Goal: Task Accomplishment & Management: Manage account settings

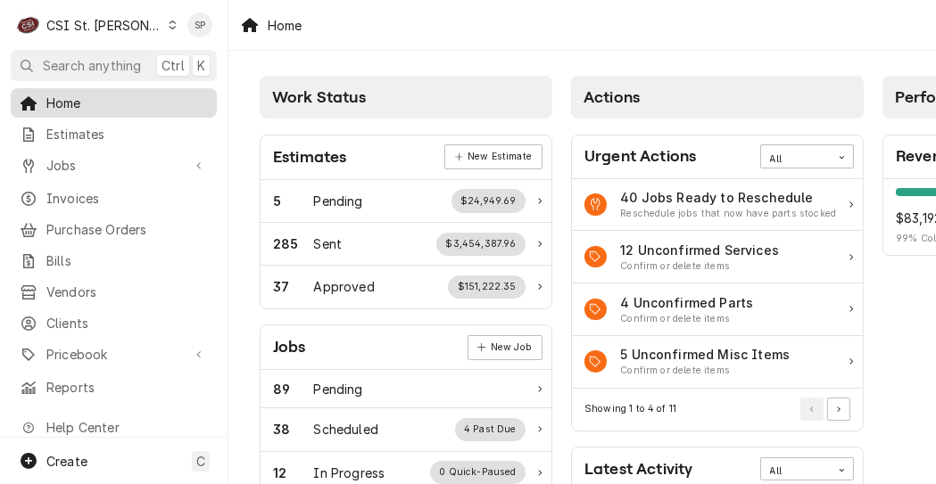
click at [65, 107] on span "Home" at bounding box center [126, 103] width 161 height 19
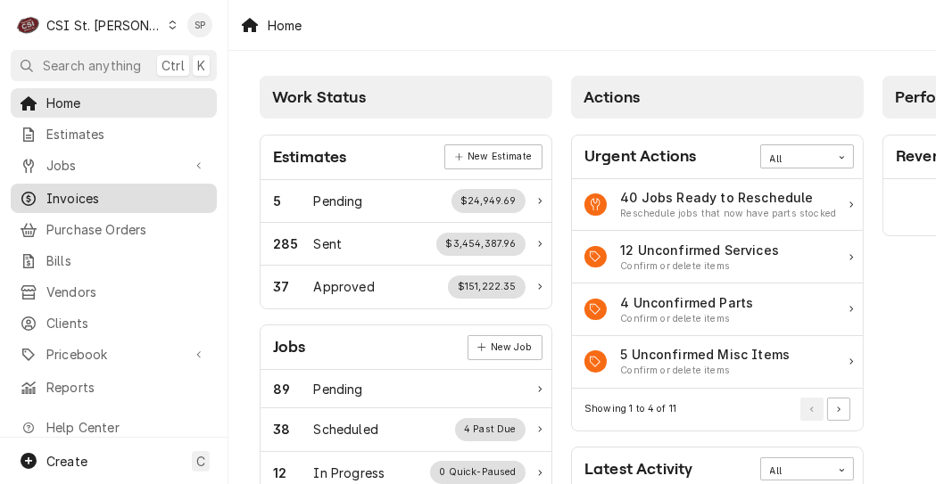
click at [92, 193] on span "Invoices" at bounding box center [126, 198] width 161 height 19
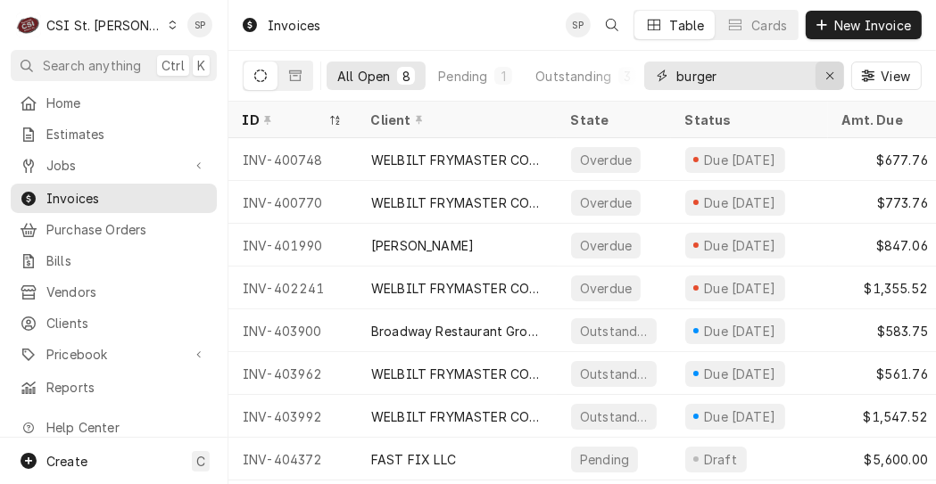
click at [828, 72] on icon "Erase input" at bounding box center [830, 76] width 10 height 12
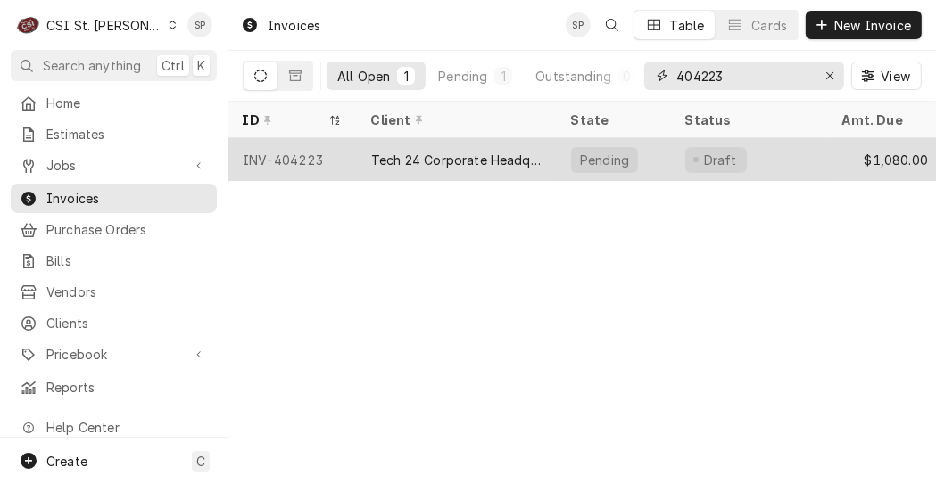
type input "404223"
click at [293, 153] on div "INV-404223" at bounding box center [292, 159] width 128 height 43
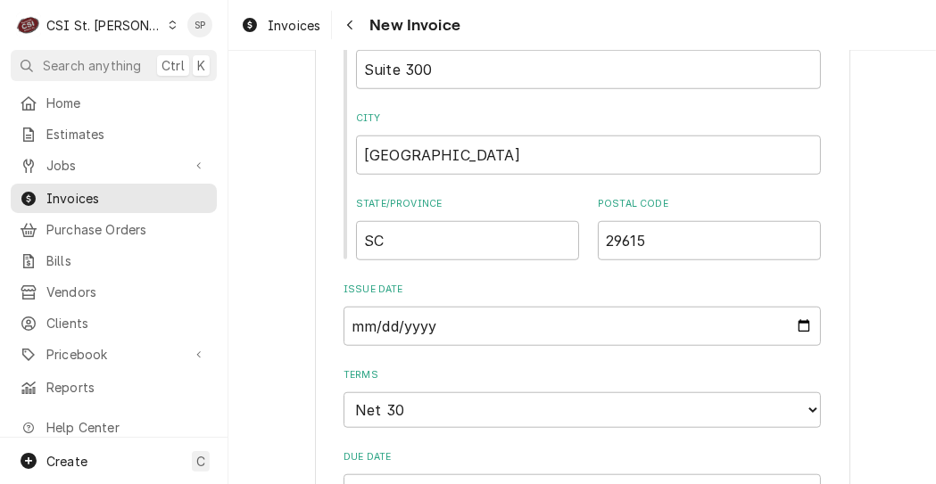
scroll to position [1411, 0]
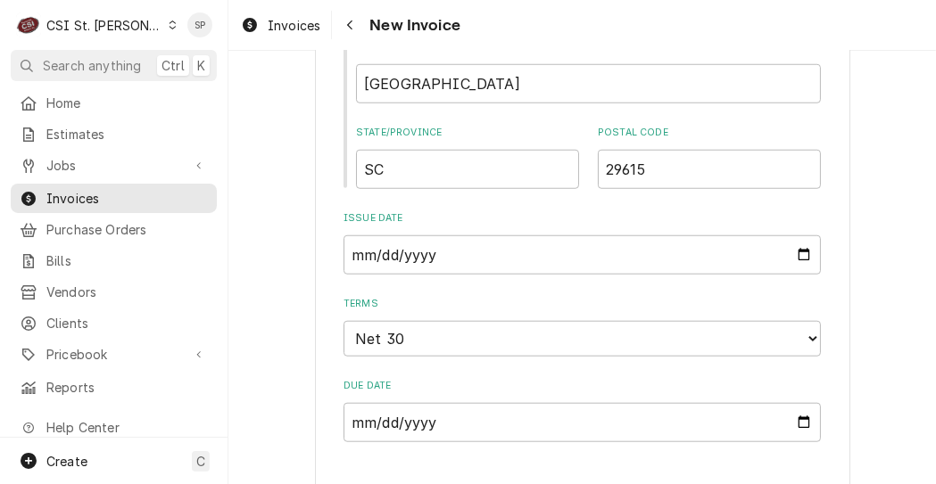
click at [803, 236] on input "2025-09-25" at bounding box center [582, 255] width 477 height 39
type textarea "x"
type input "2025-09-30"
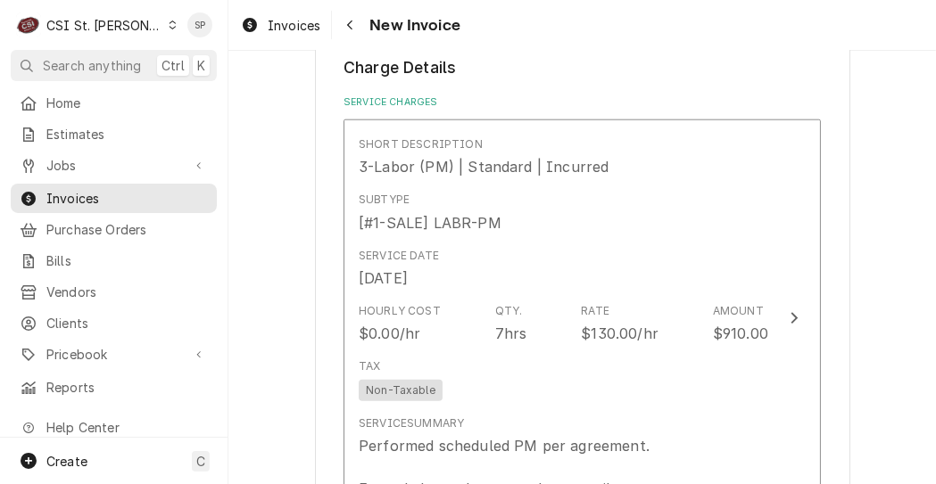
scroll to position [1839, 0]
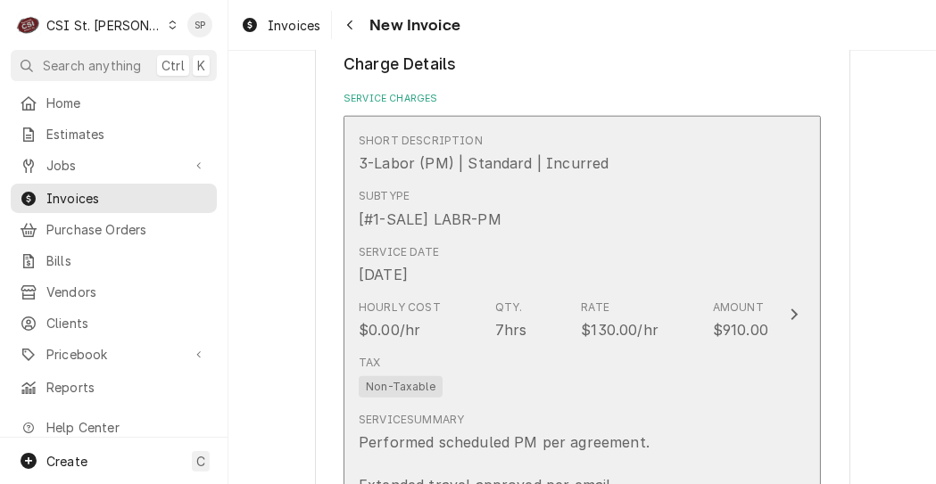
click at [534, 293] on div "Hourly Cost $0.00/hr Qty. 7hrs Rate $130.00/hr Amount $910.00" at bounding box center [564, 320] width 410 height 55
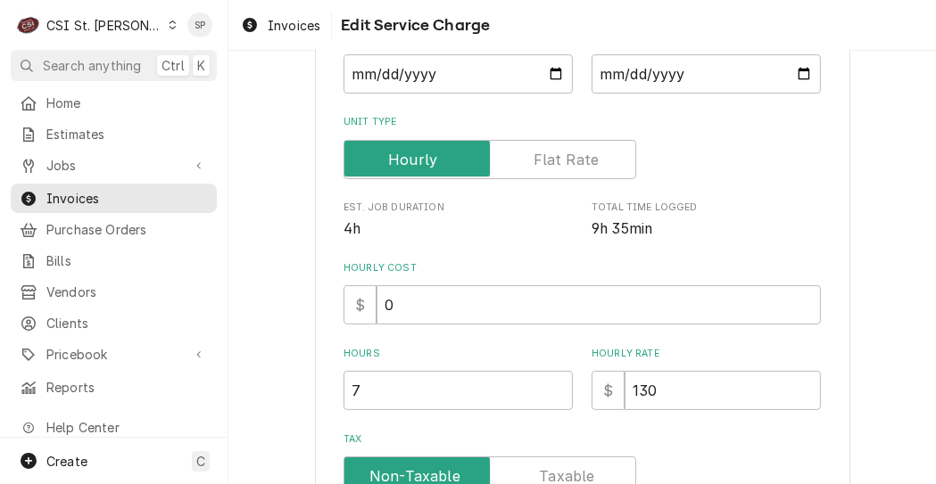
scroll to position [371, 0]
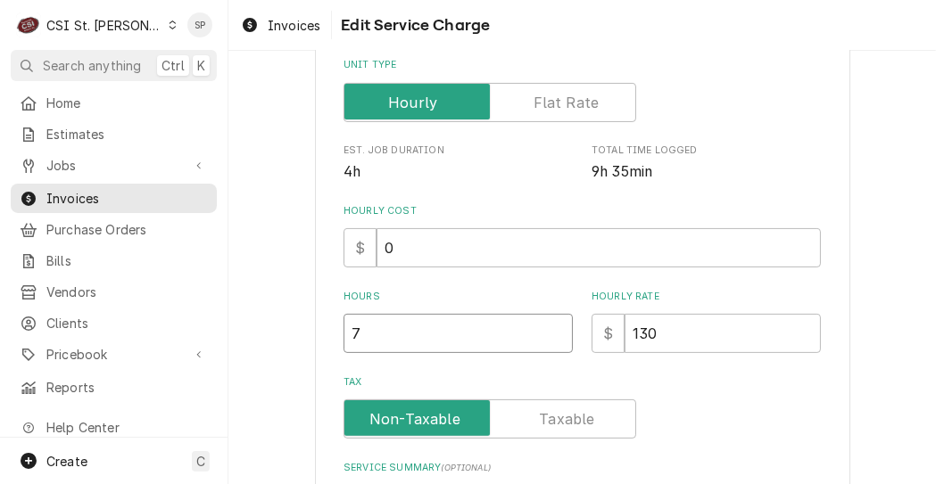
click at [432, 338] on input "7" at bounding box center [458, 333] width 229 height 39
type textarea "x"
type input "7.5"
type textarea "x"
type input "1"
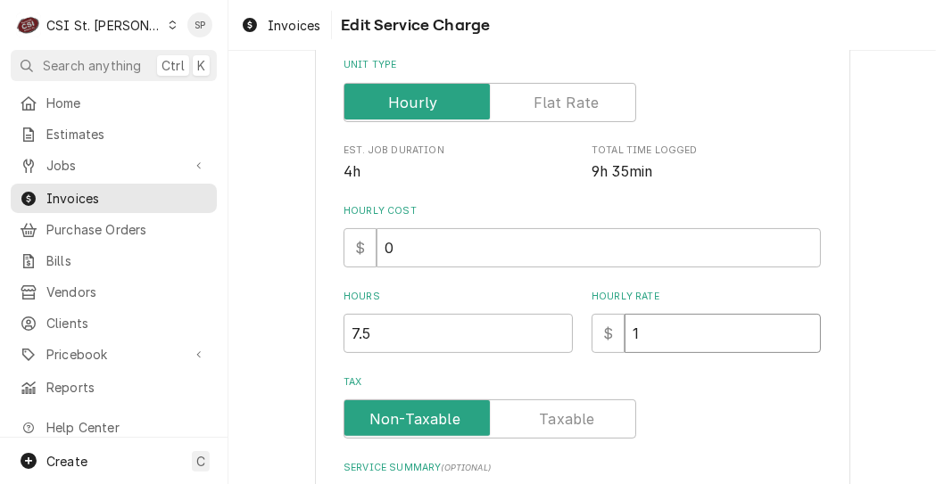
type textarea "x"
type input "13"
type textarea "x"
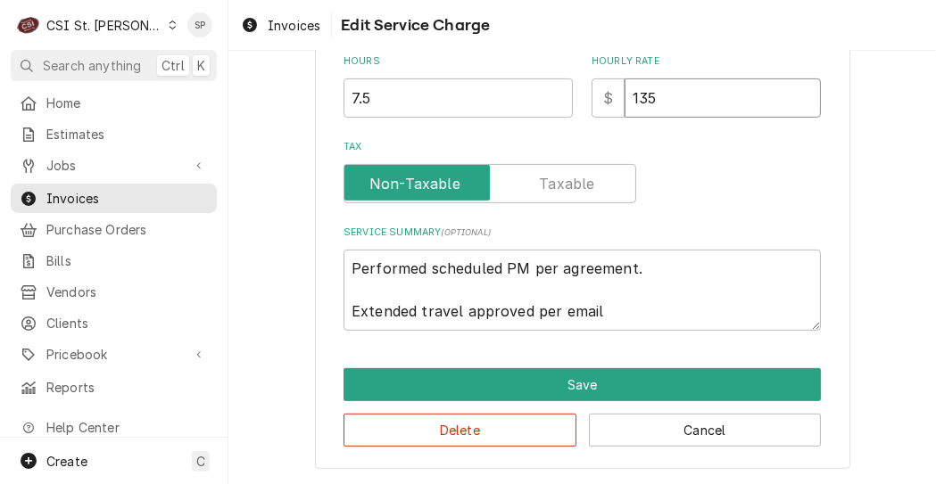
type input "135"
click at [425, 262] on textarea "Performed scheduled PM per agreement. Extended travel approved per email" at bounding box center [582, 290] width 477 height 81
click at [634, 267] on textarea "Performed scheduled PM per agreement. Extended travel approved per email" at bounding box center [582, 290] width 477 height 81
type textarea "x"
type textarea "Performed scheduled PM per agreement. Extended travel approved per email"
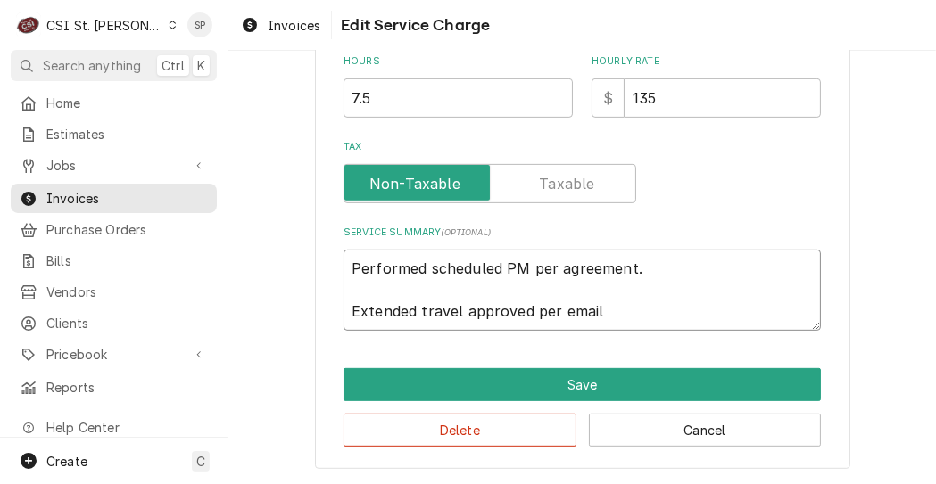
type textarea "x"
type textarea "Performed scheduled PM per agreement Extended travel approved per email"
type textarea "x"
type textarea "Performed scheduled PM per agreemen Extended travel approved per email"
type textarea "x"
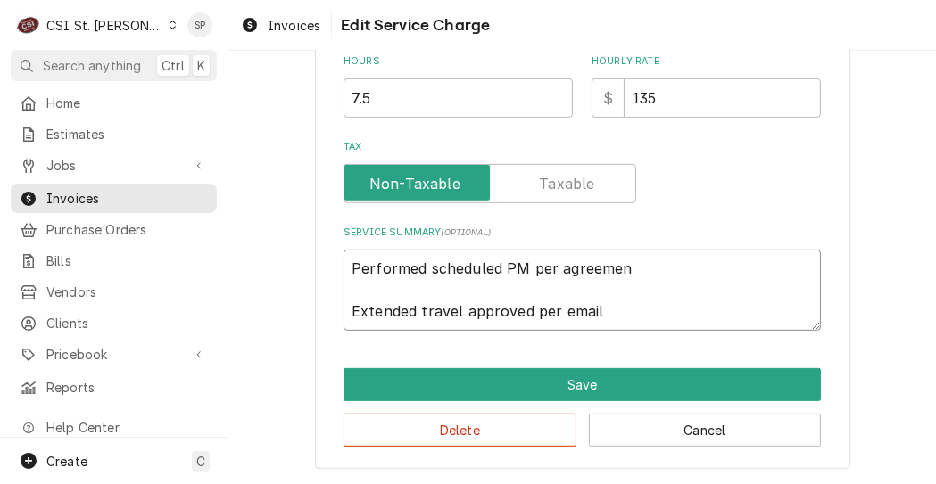
type textarea "Performed scheduled PM per agreeme Extended travel approved per email"
type textarea "x"
type textarea "Performed scheduled PM per agreem Extended travel approved per email"
type textarea "x"
type textarea "Performed scheduled PM per agree Extended travel approved per email"
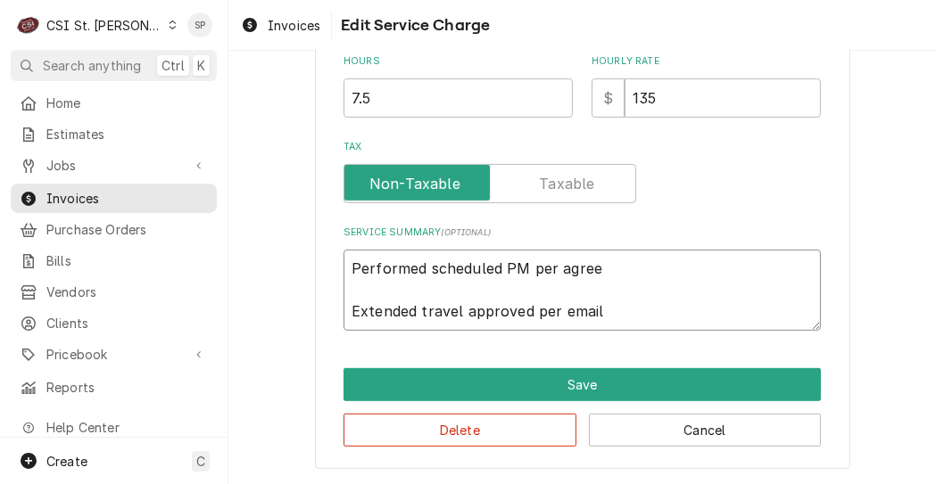
type textarea "x"
type textarea "Performed scheduled PM per agre Extended travel approved per email"
type textarea "x"
type textarea "Performed scheduled PM per agr Extended travel approved per email"
type textarea "x"
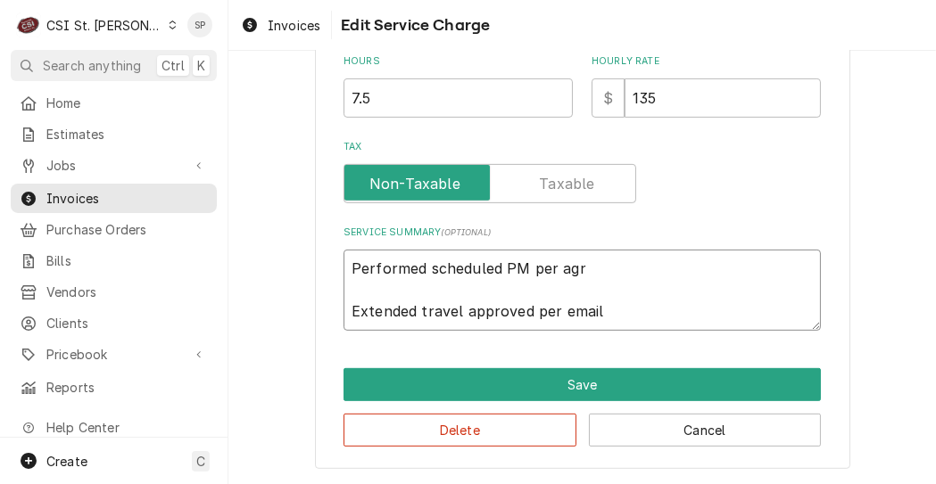
type textarea "Performed scheduled PM per ag Extended travel approved per email"
type textarea "x"
type textarea "Performed scheduled PM per a Extended travel approved per email"
type textarea "x"
type textarea "Performed scheduled PM per Extended travel approved per email"
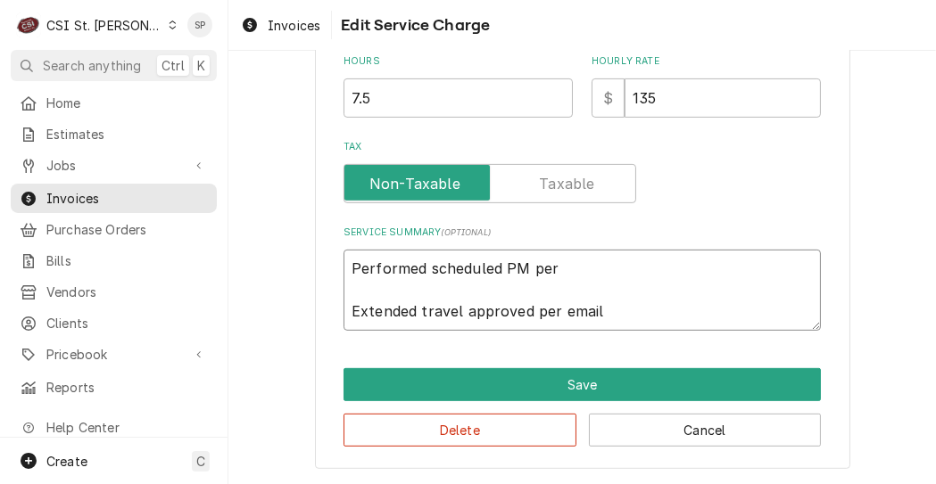
type textarea "x"
type textarea "Performed scheduled PM per Extended travel approved per email"
type textarea "x"
type textarea "Performed scheduled PM pe Extended travel approved per email"
type textarea "x"
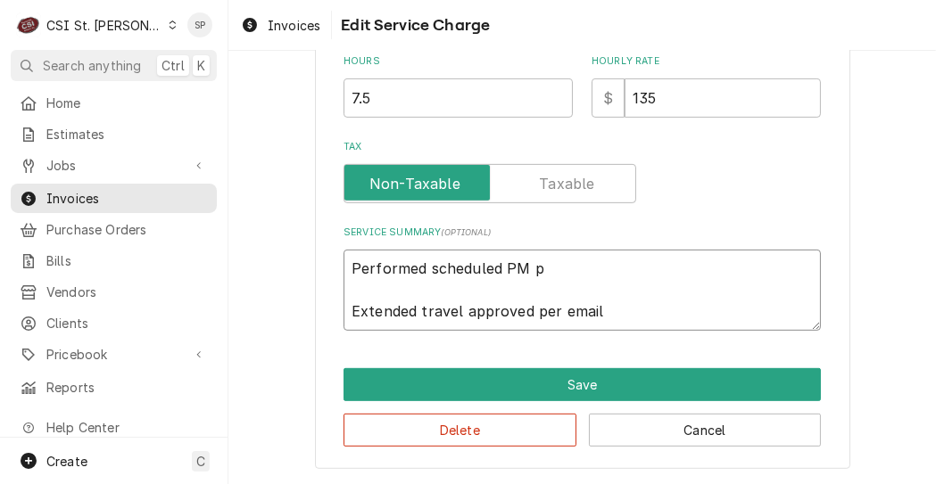
type textarea "Performed scheduled PM Extended travel approved per email"
type textarea "x"
type textarea "Performed scheduled PM a Extended travel approved per email"
type textarea "x"
type textarea "Performed scheduled PM as Extended travel approved per email"
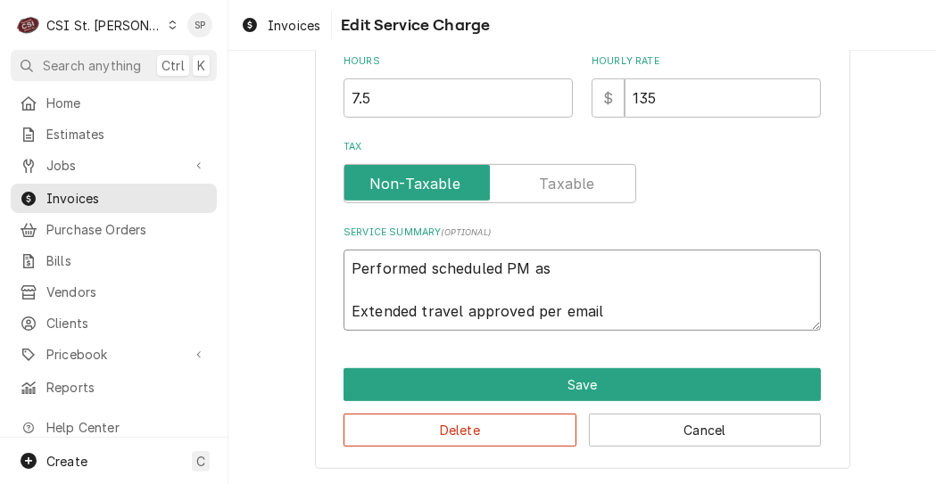
type textarea "x"
type textarea "Performed scheduled PM as Extended travel approved per email"
type textarea "x"
type textarea "Performed scheduled PM as p Extended travel approved per email"
type textarea "x"
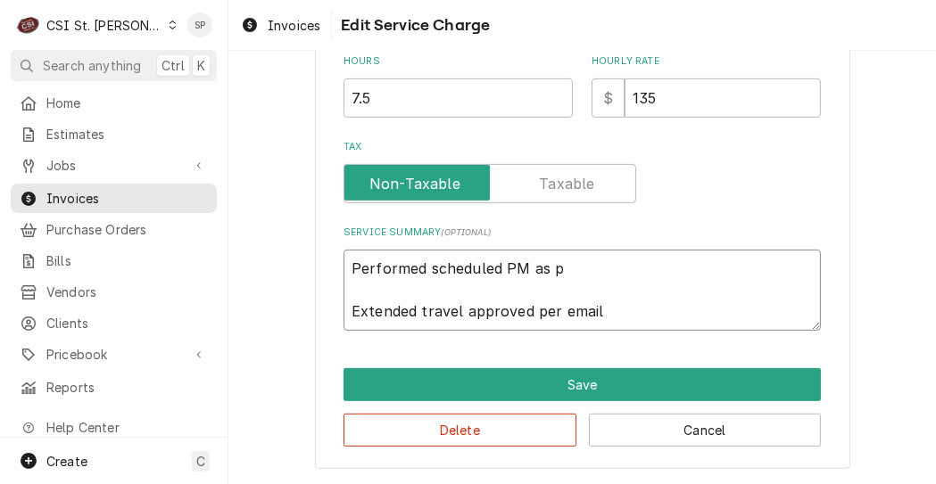
type textarea "Performed scheduled PM as pe Extended travel approved per email"
type textarea "x"
type textarea "Performed scheduled PM as per Extended travel approved per email"
type textarea "x"
type textarea "Performed scheduled PM as per Extended travel approved per email"
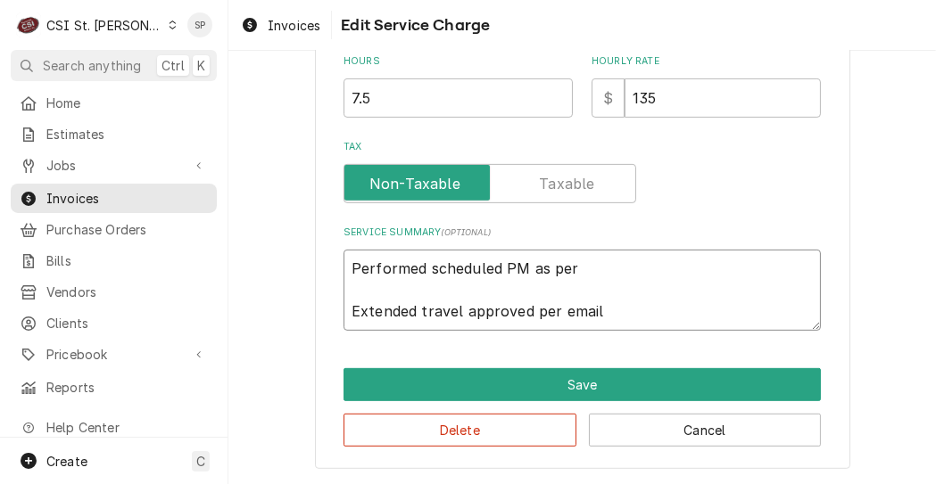
type textarea "x"
type textarea "Performed scheduled PM as per r Extended travel approved per email"
type textarea "x"
type textarea "Performed scheduled PM as per re Extended travel approved per email"
type textarea "x"
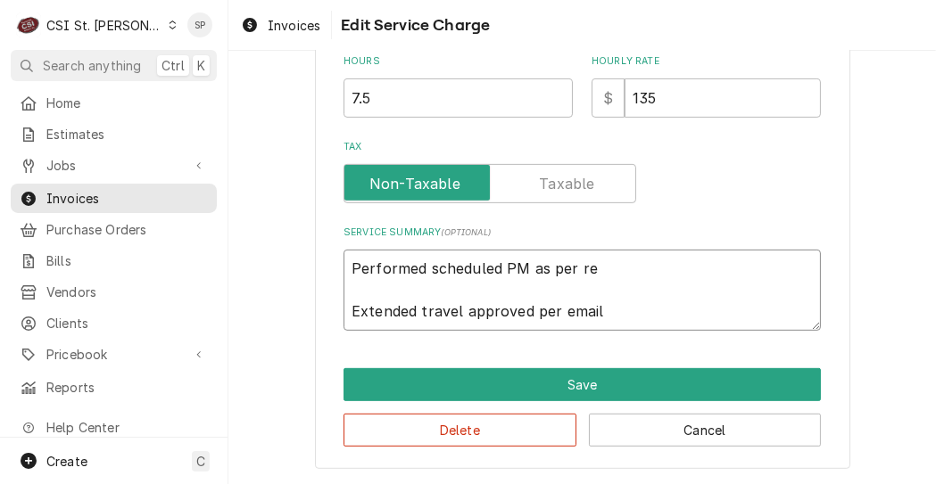
type textarea "Performed scheduled PM as per req Extended travel approved per email"
type textarea "x"
type textarea "Performed scheduled PM as per reqe Extended travel approved per email"
type textarea "x"
type textarea "Performed scheduled PM as per reqeus Extended travel approved per email"
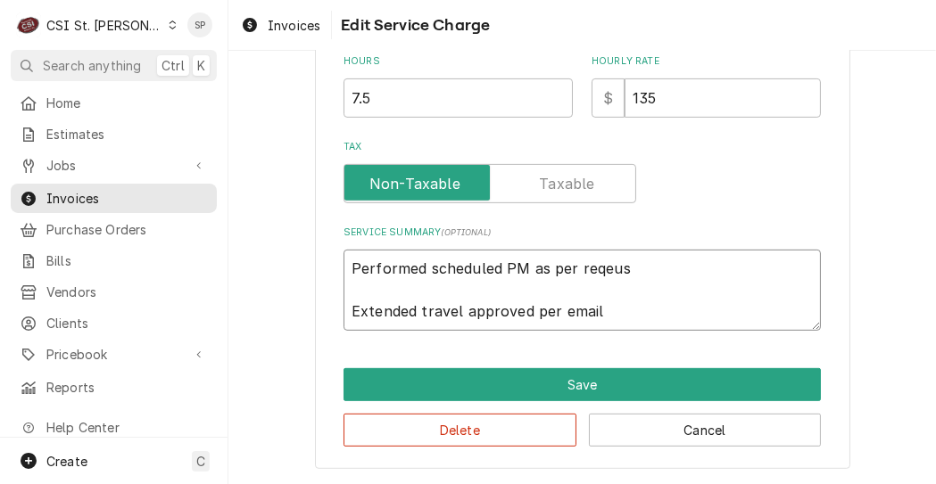
type textarea "x"
type textarea "Performed scheduled PM as per reqeust Extended travel approved per email"
type textarea "x"
type textarea "Performed scheduled PM as per reqeus Extended travel approved per email"
type textarea "x"
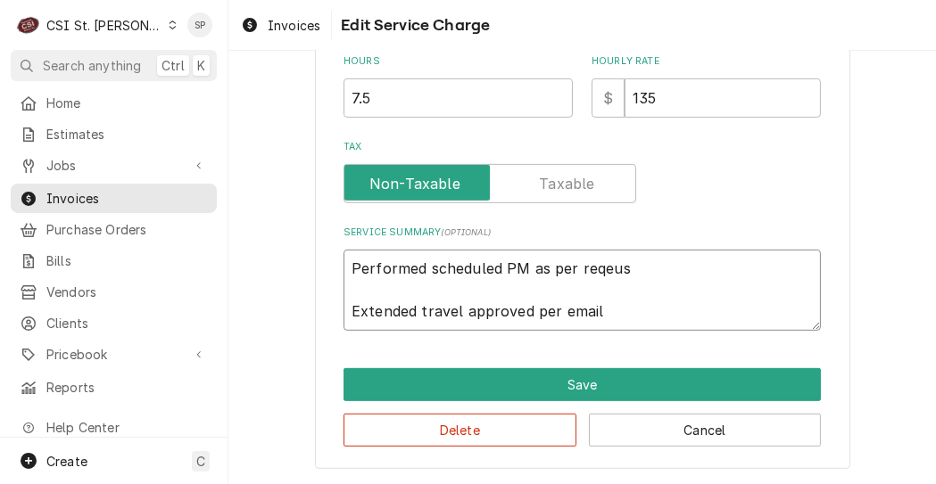
type textarea "Performed scheduled PM as per reqeu Extended travel approved per email"
type textarea "x"
type textarea "Performed scheduled PM as per reqe Extended travel approved per email"
type textarea "x"
type textarea "Performed scheduled PM as per req Extended travel approved per email"
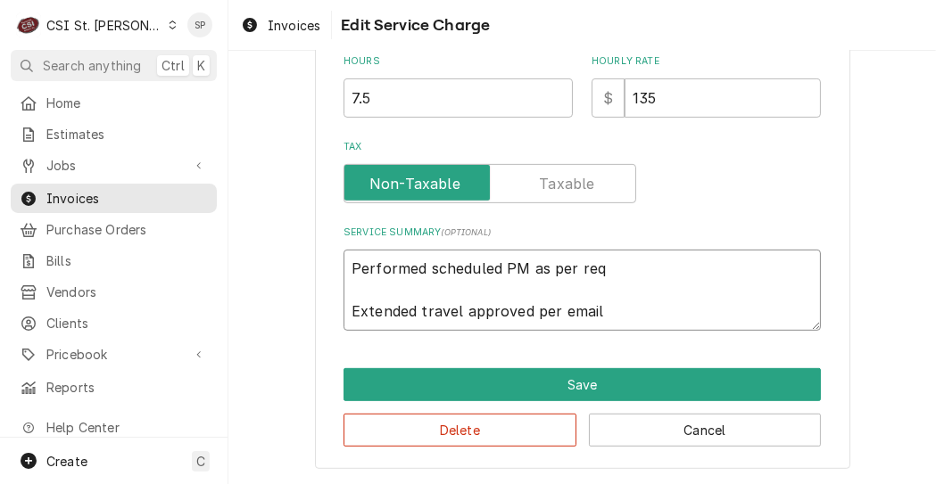
type textarea "x"
type textarea "Performed scheduled PM as per requ Extended travel approved per email"
type textarea "x"
type textarea "Performed scheduled PM as per reque Extended travel approved per email"
type textarea "x"
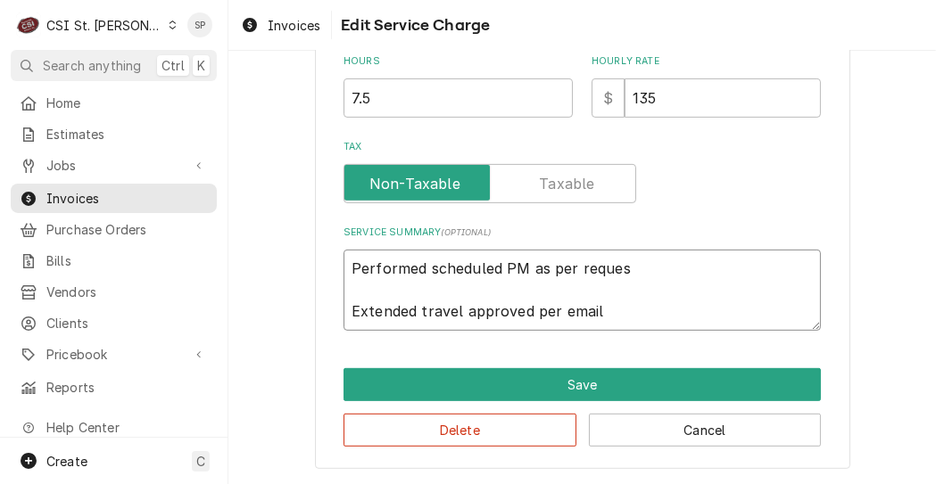
type textarea "Performed scheduled PM as per request Extended travel approved per email"
type textarea "x"
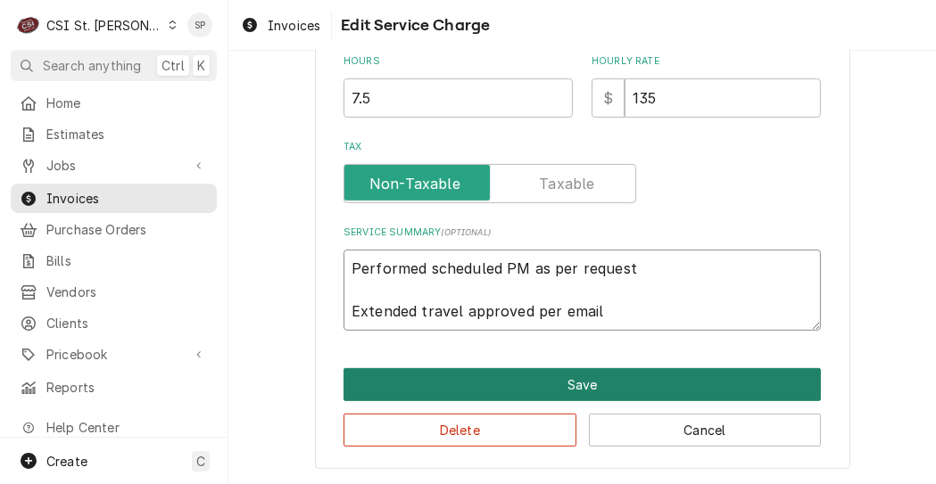
type textarea "Performed scheduled PM as per request Extended travel approved per email"
click at [607, 375] on button "Save" at bounding box center [582, 384] width 477 height 33
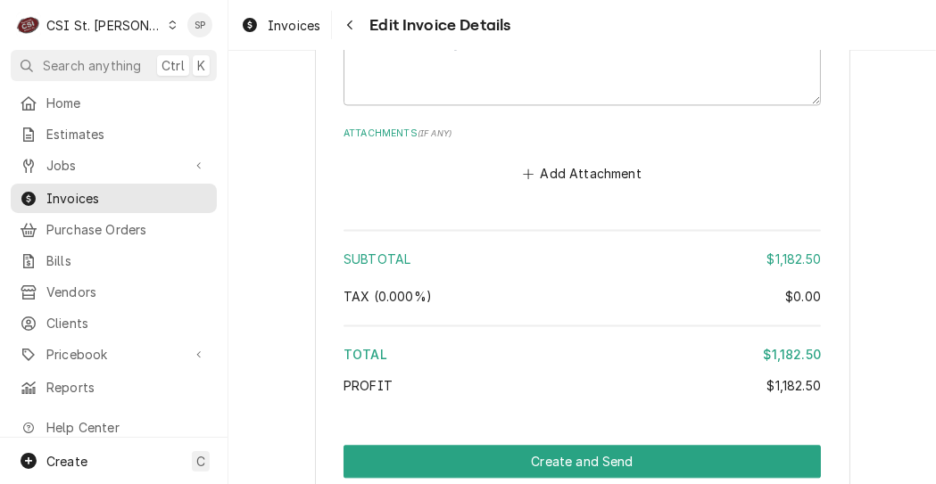
scroll to position [3388, 0]
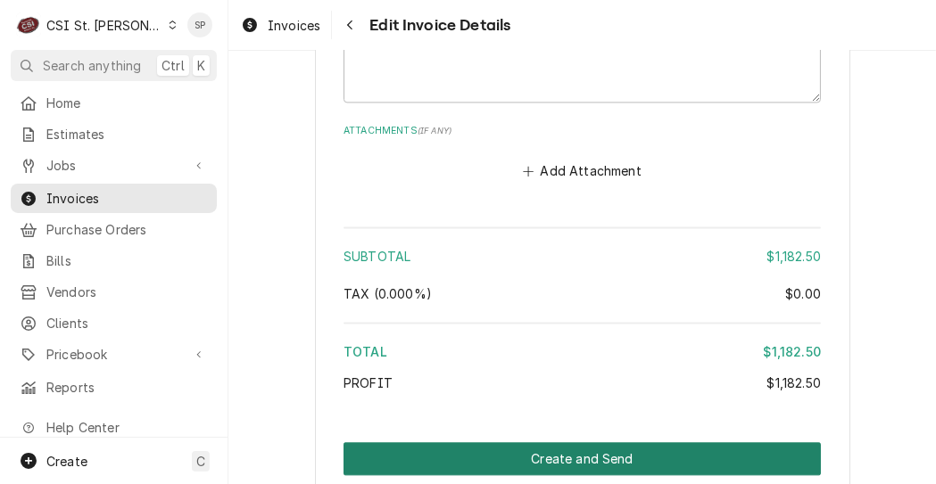
click at [505, 443] on button "Create and Send" at bounding box center [582, 459] width 477 height 33
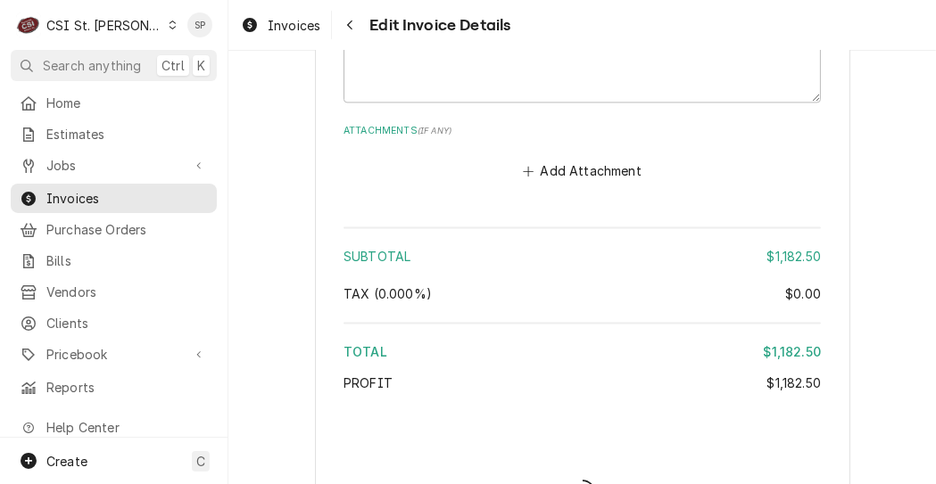
type textarea "x"
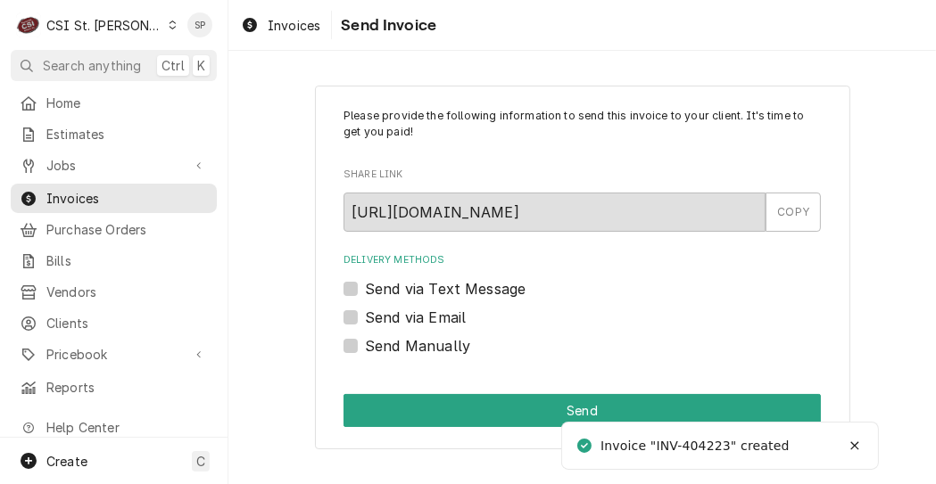
click at [365, 316] on label "Send via Email" at bounding box center [415, 317] width 101 height 21
click at [365, 316] on input "Send via Email" at bounding box center [603, 326] width 477 height 39
checkbox input "true"
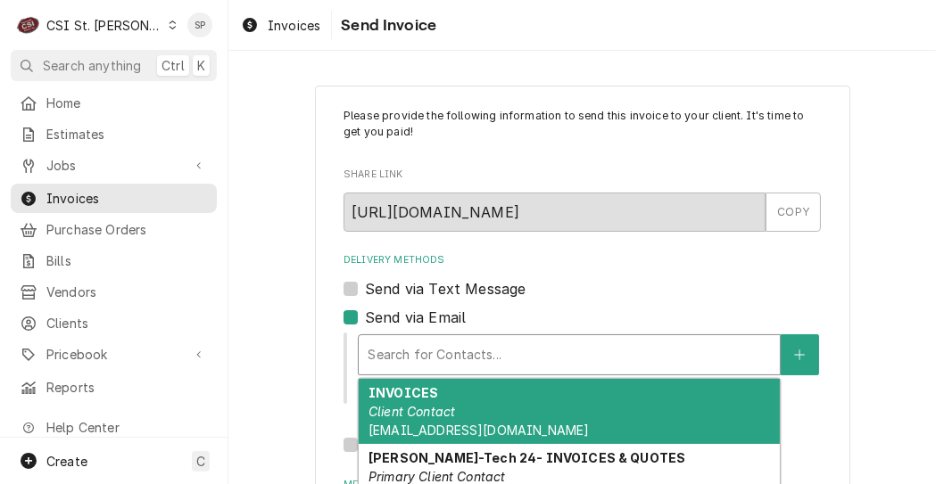
click at [420, 346] on div "Delivery Methods" at bounding box center [569, 355] width 403 height 32
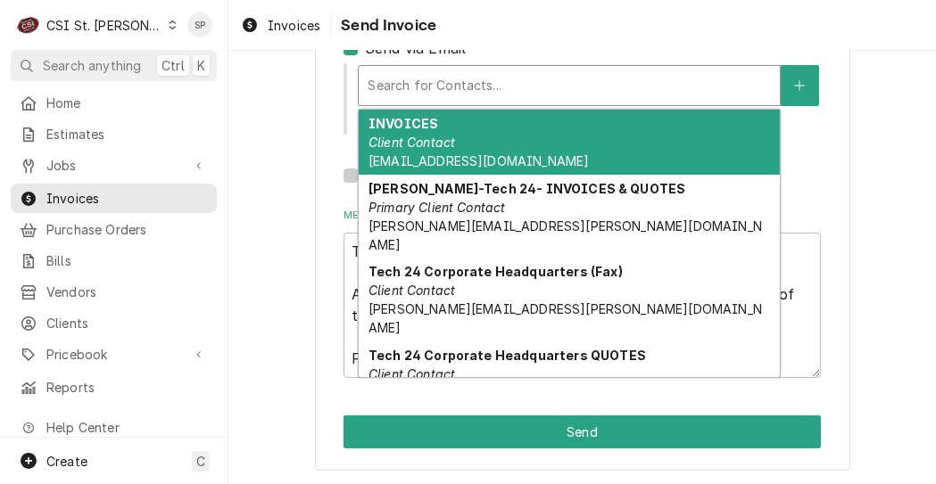
scroll to position [271, 0]
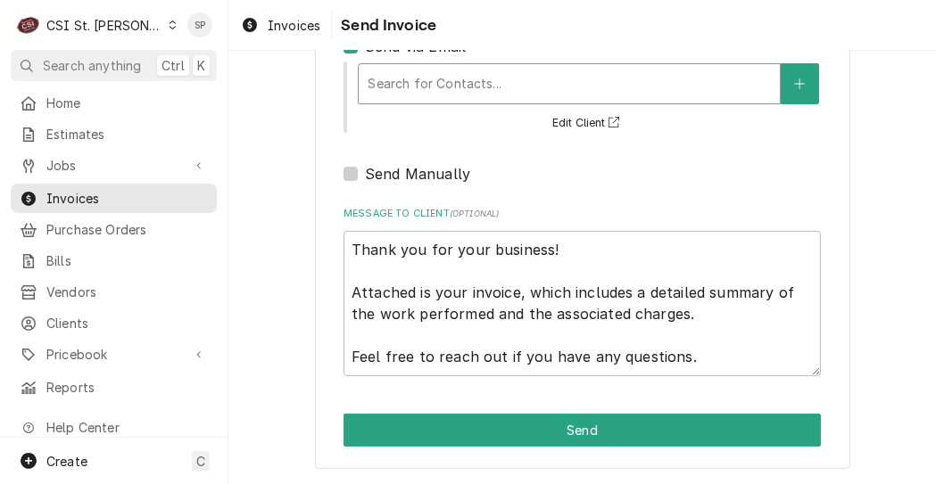
click at [507, 76] on div "Delivery Methods" at bounding box center [569, 84] width 403 height 32
type textarea "x"
type input "v"
type textarea "x"
type input "vi"
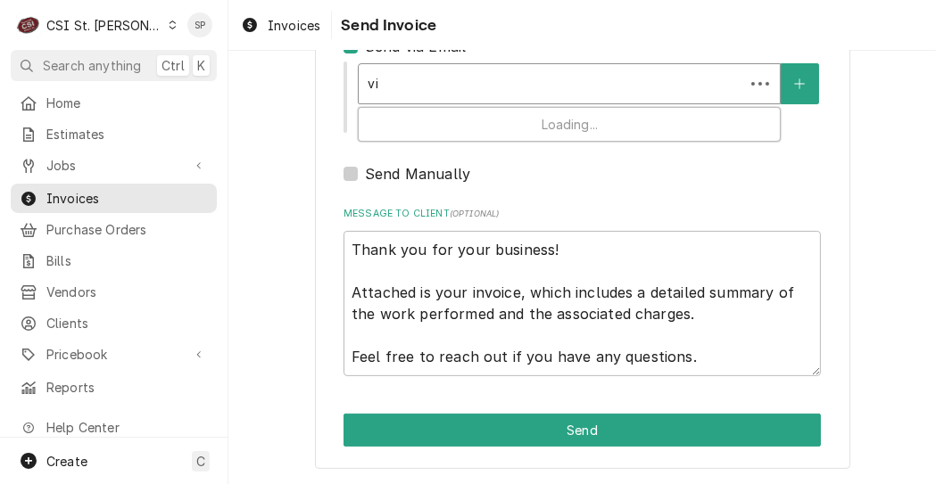
type textarea "x"
type input "vik"
type textarea "x"
type input "vikc"
type textarea "x"
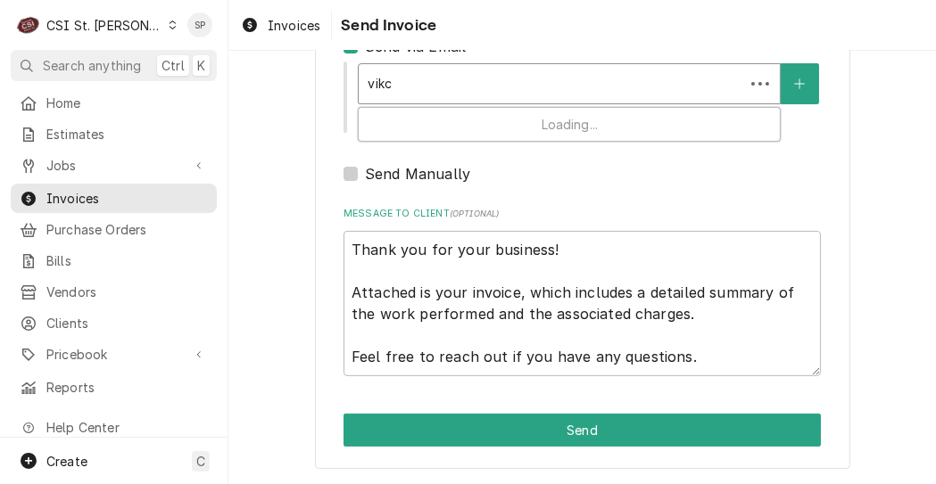
type input "vikcy"
type textarea "x"
type input "vikc"
type textarea "x"
type input "vik"
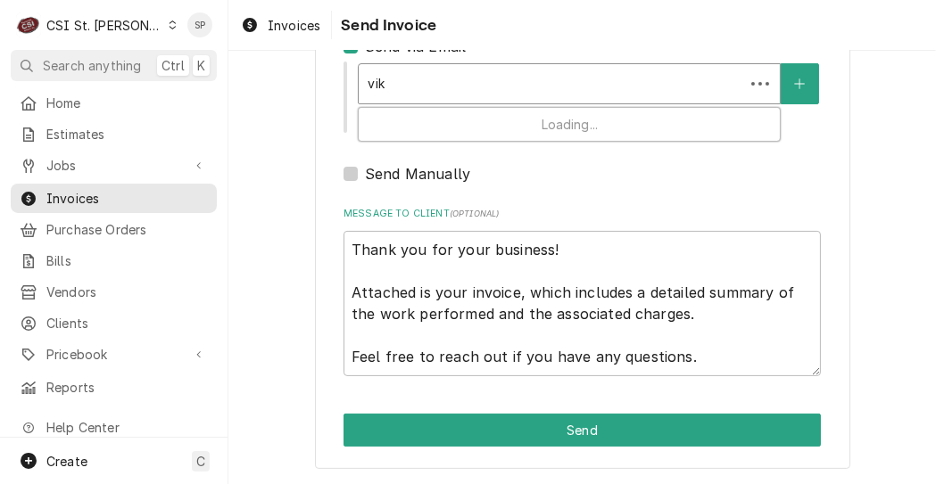
type textarea "x"
type input "vi"
type textarea "x"
type input "v"
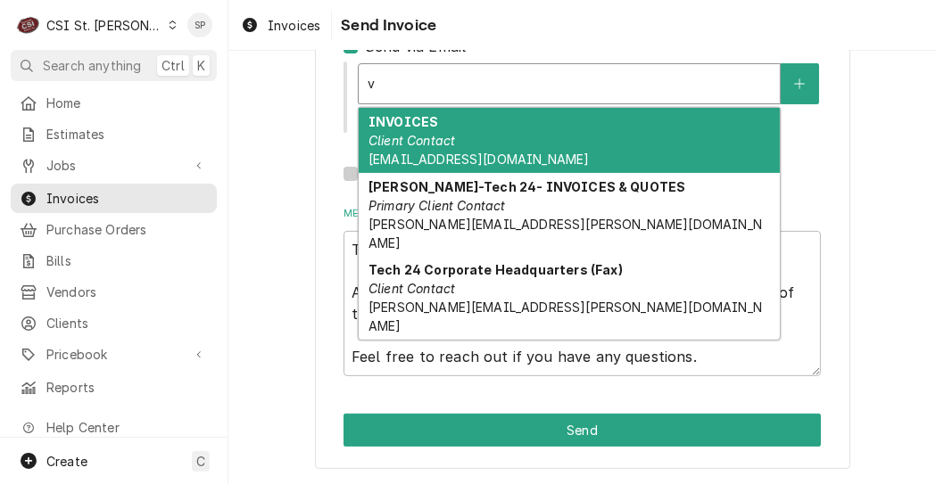
type textarea "x"
type input "vi"
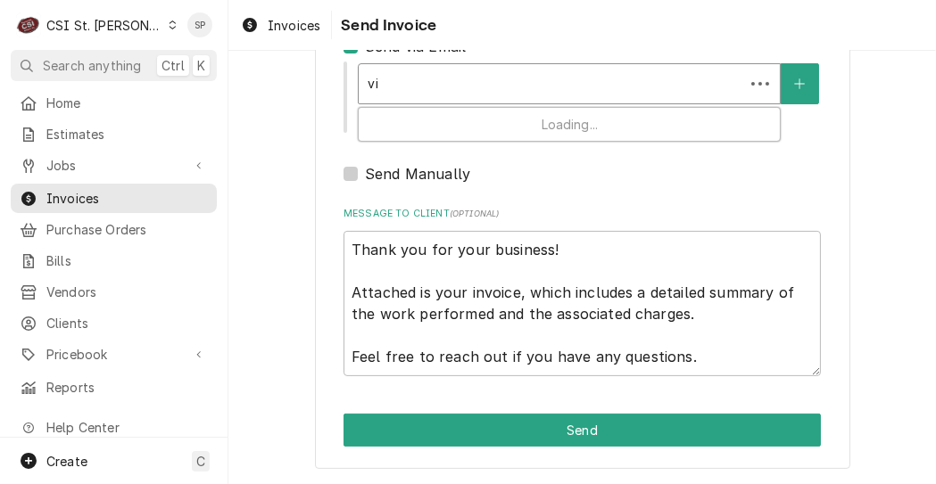
type textarea "x"
type input "vic"
type textarea "x"
type input "vick"
type textarea "x"
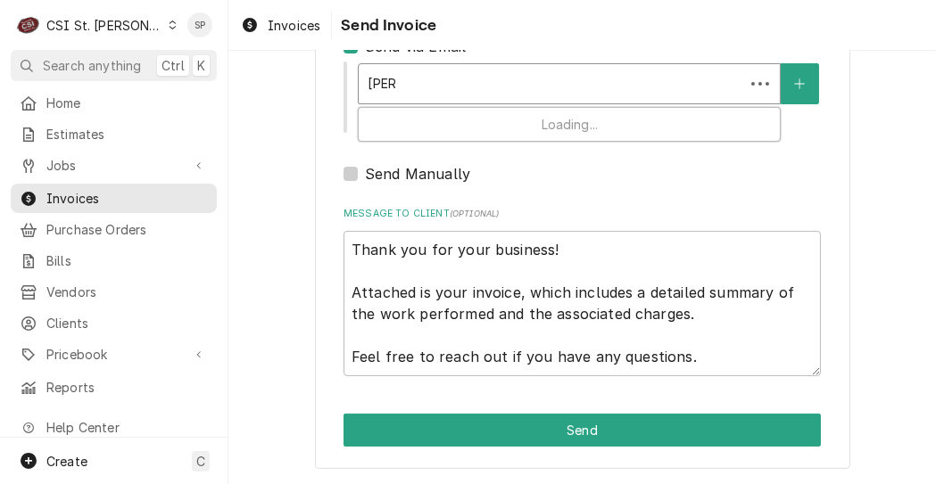
type input "vicky"
type textarea "x"
type input "vicky."
type textarea "x"
type input "vicky.s"
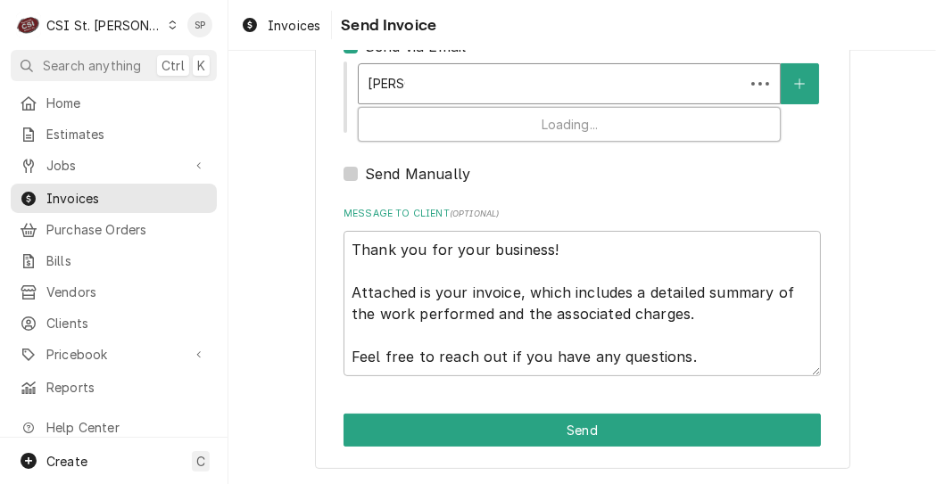
type textarea "x"
type input "vicky.stu"
type textarea "x"
type input "vicky.stue"
type textarea "x"
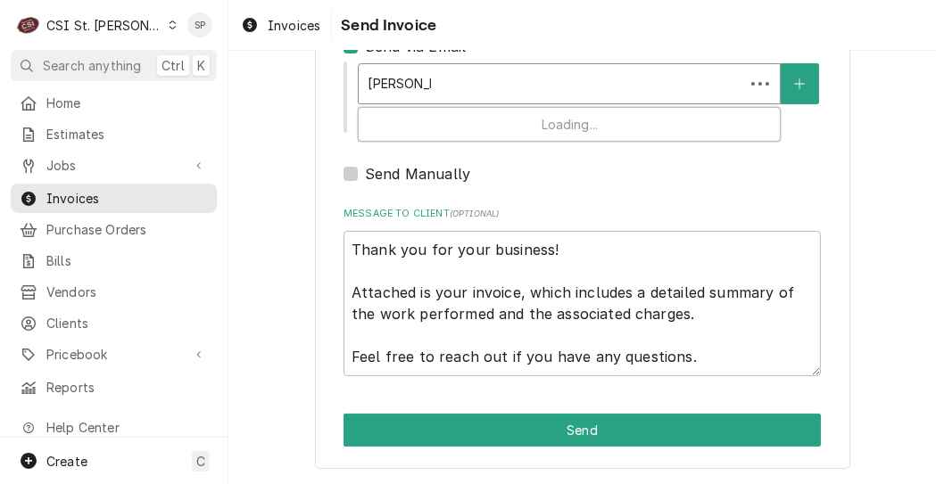
type input "vicky.stues"
type textarea "x"
type input "vicky.stuess"
type textarea "x"
type input "vicky.stuesse"
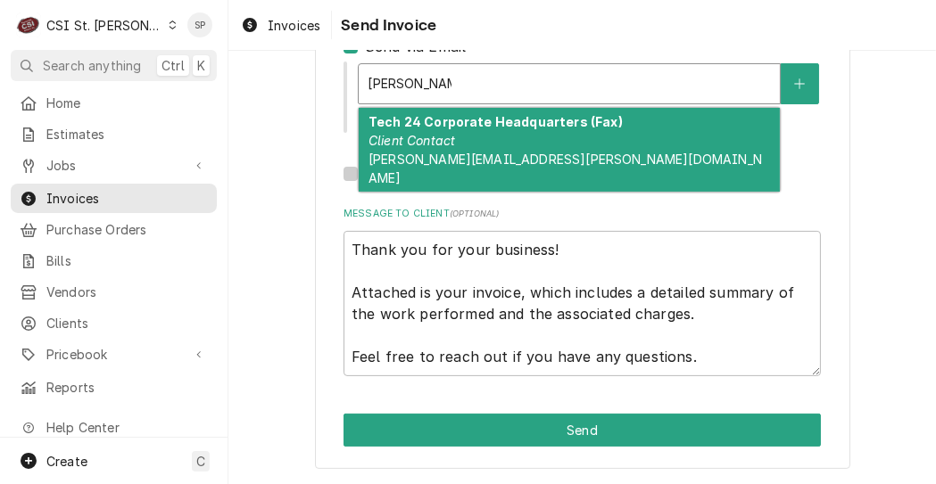
click at [492, 134] on div "Tech 24 Corporate Headquarters (Fax) Client Contact vicky.stuesse@csi1.com" at bounding box center [569, 150] width 421 height 84
type textarea "x"
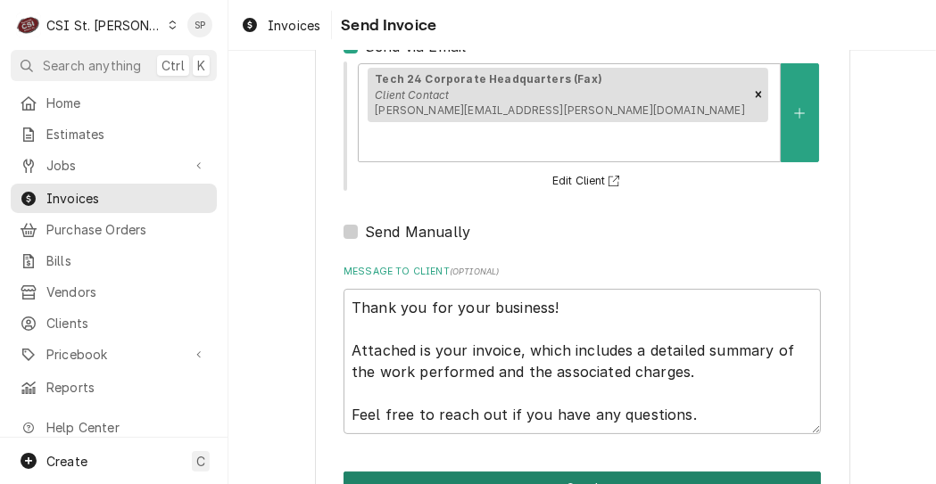
click at [490, 472] on button "Send" at bounding box center [582, 488] width 477 height 33
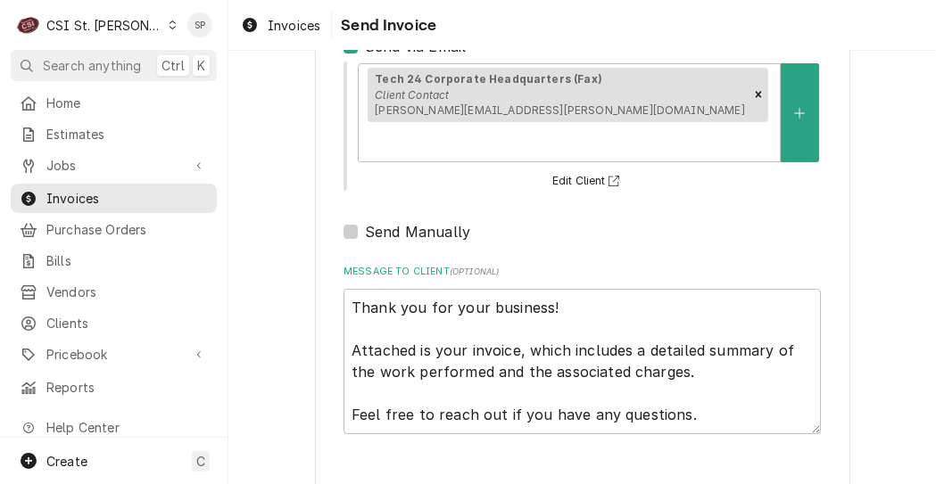
type textarea "x"
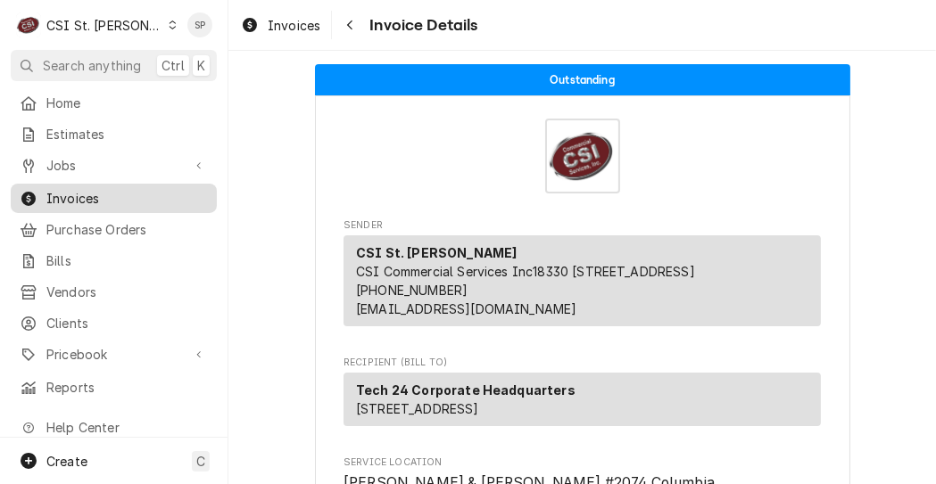
click at [104, 205] on link "Invoices" at bounding box center [114, 198] width 206 height 29
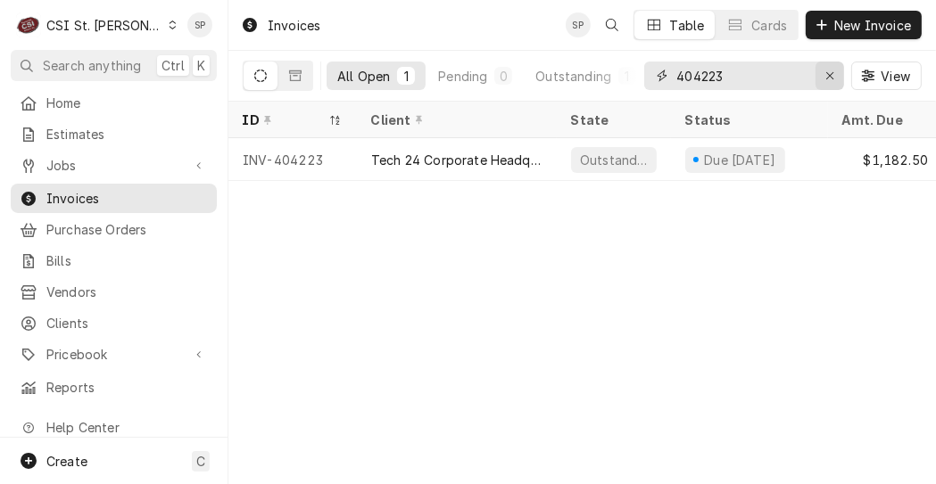
click at [831, 73] on icon "Erase input" at bounding box center [829, 75] width 7 height 7
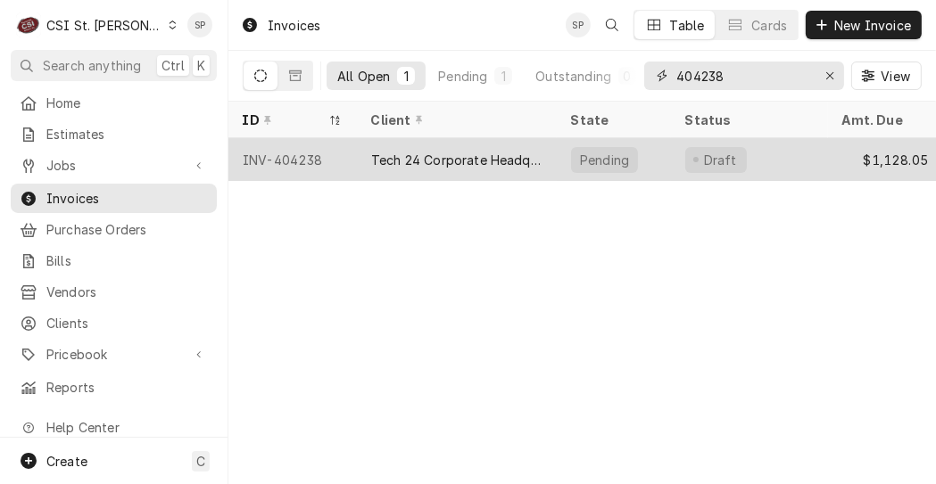
type input "404238"
click at [284, 161] on div "INV-404238" at bounding box center [292, 159] width 128 height 43
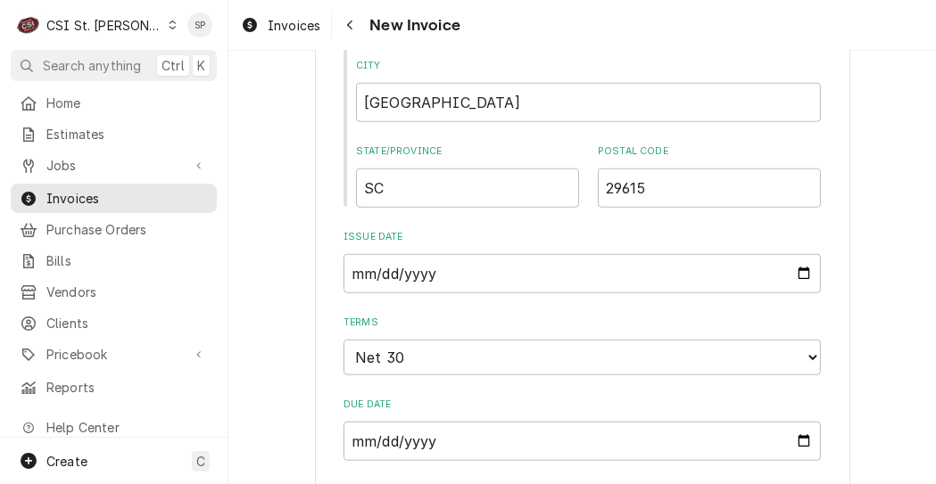
scroll to position [1354, 0]
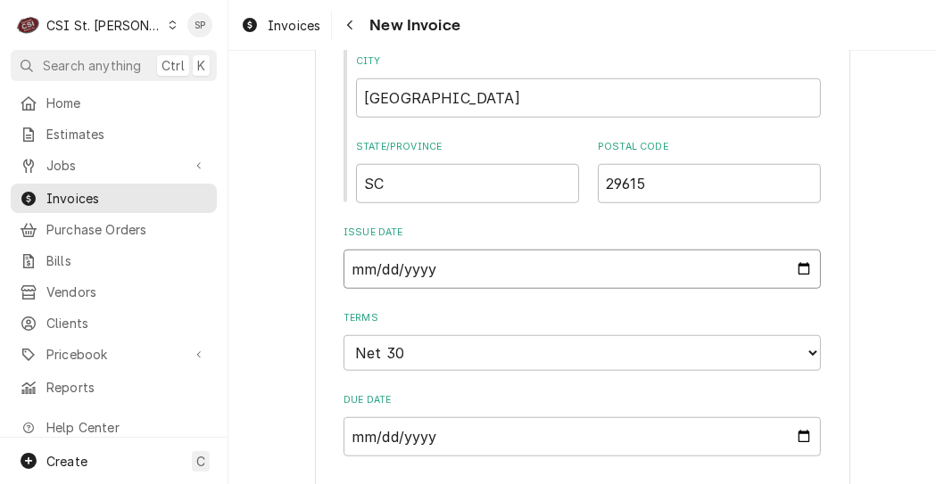
click at [807, 250] on input "2025-09-29" at bounding box center [582, 269] width 477 height 39
click at [797, 250] on input "2025-09-29" at bounding box center [582, 269] width 477 height 39
type input "2025-09-30"
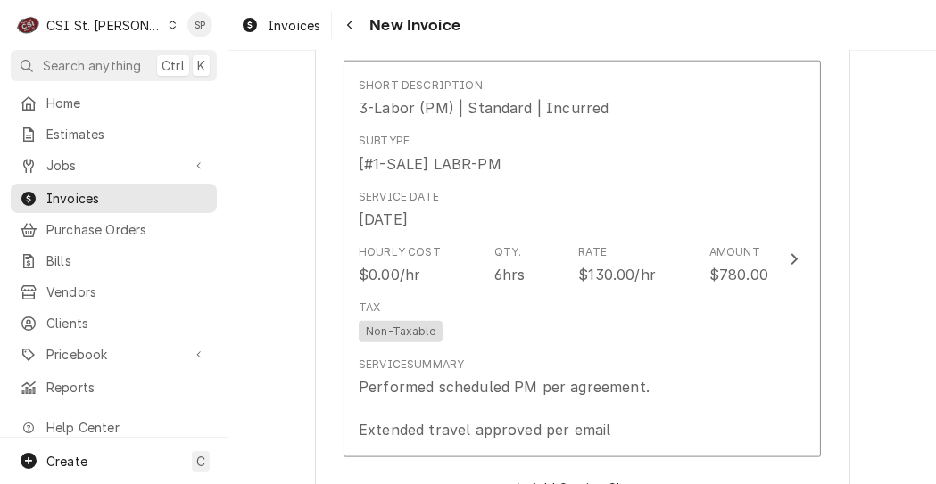
scroll to position [1890, 0]
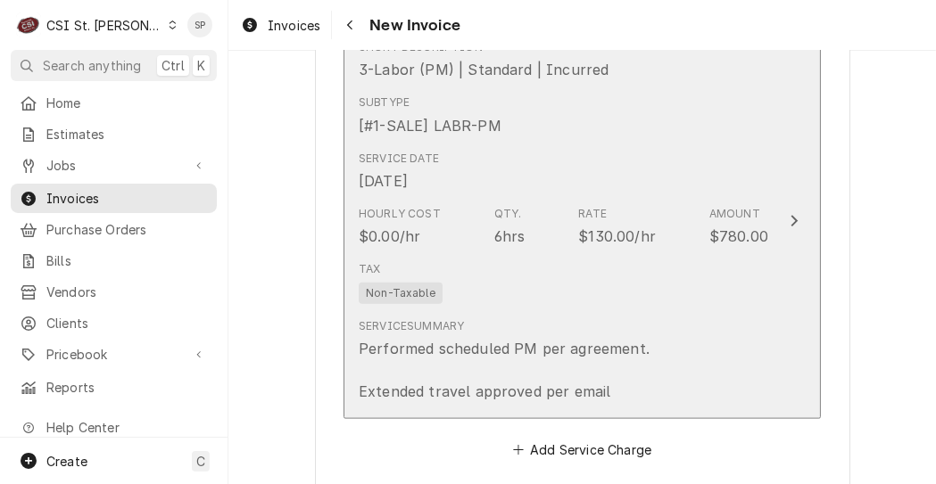
click at [600, 226] on div "$130.00/hr" at bounding box center [617, 236] width 78 height 21
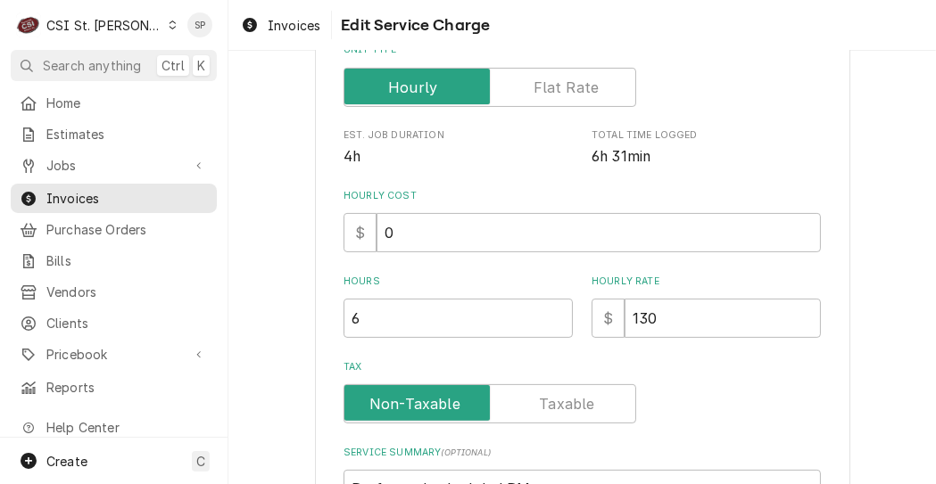
scroll to position [427, 0]
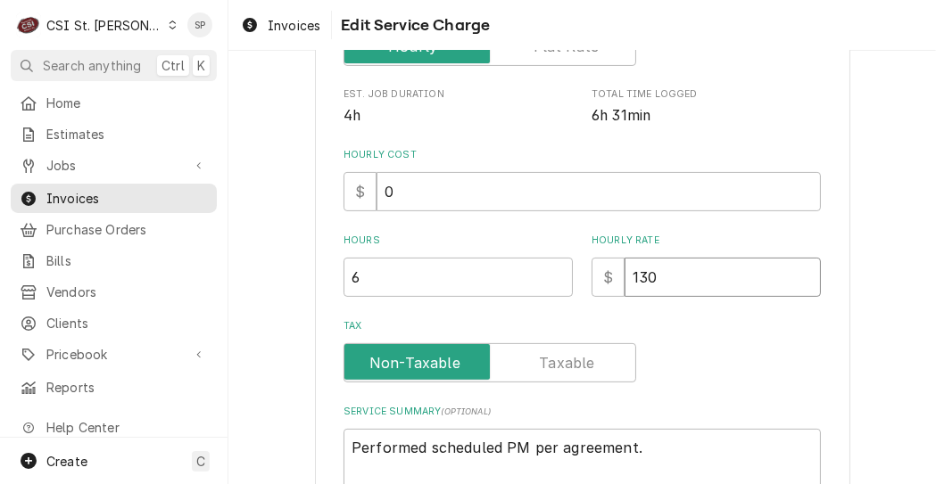
click at [648, 274] on input "130" at bounding box center [723, 277] width 196 height 39
type textarea "x"
type input "13"
type textarea "x"
type input "135"
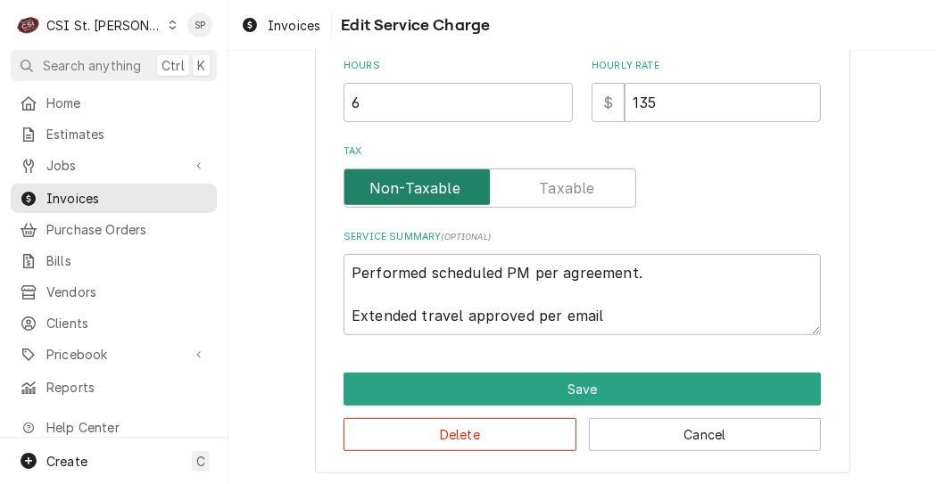
scroll to position [607, 0]
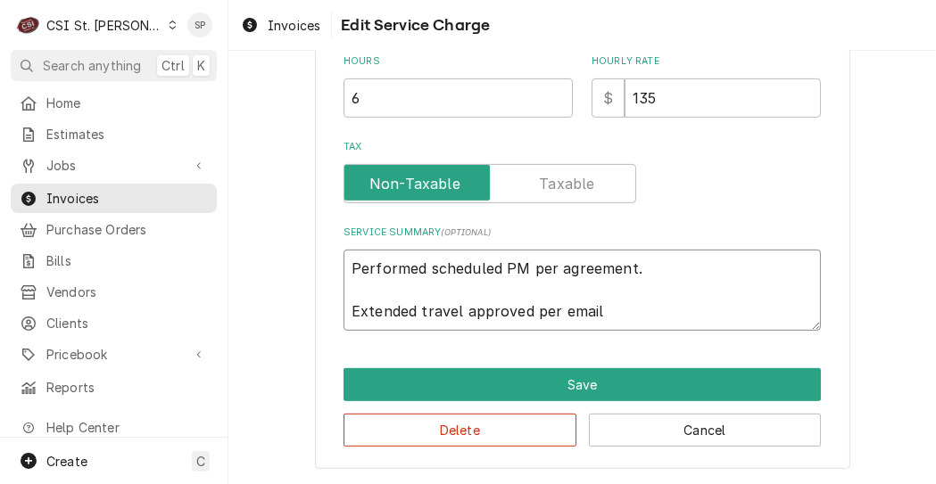
click at [625, 268] on textarea "Performed scheduled PM per agreement. Extended travel approved per email" at bounding box center [582, 290] width 477 height 81
type textarea "x"
type textarea "Performed scheduled PM per agreemen. Extended travel approved per email"
type textarea "x"
type textarea "Performed scheduled PM per agreeme. Extended travel approved per email"
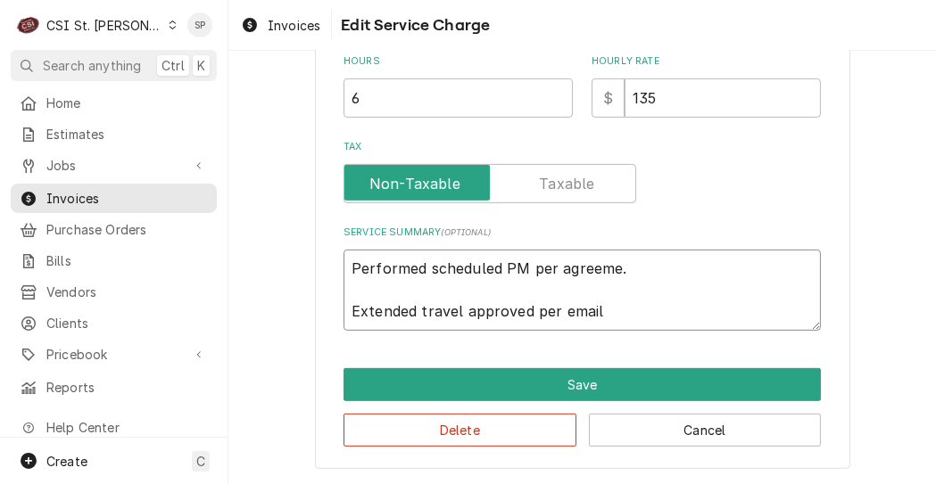
type textarea "x"
type textarea "Performed scheduled PM per agreem. Extended travel approved per email"
type textarea "x"
type textarea "Performed scheduled PM per agree. Extended travel approved per email"
type textarea "x"
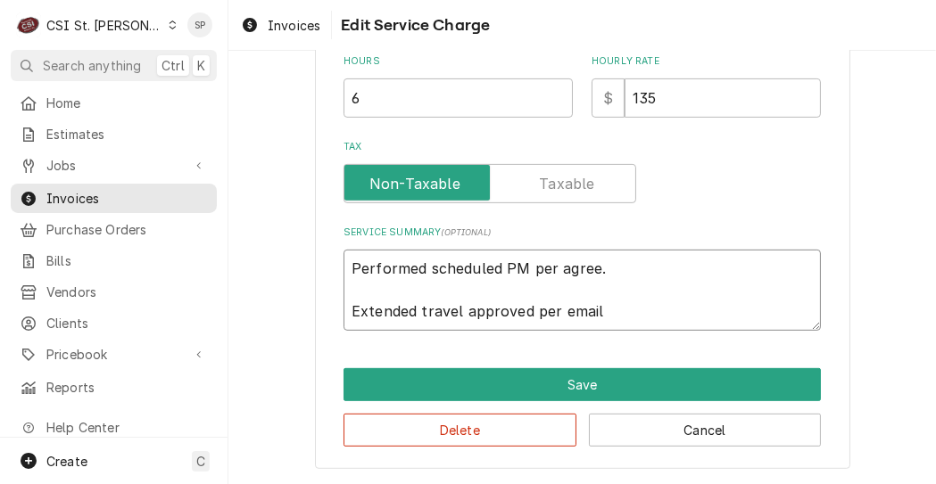
type textarea "Performed scheduled PM per agre. Extended travel approved per email"
type textarea "x"
type textarea "Performed scheduled PM per agr. Extended travel approved per email"
type textarea "x"
type textarea "Performed scheduled PM per ag. Extended travel approved per email"
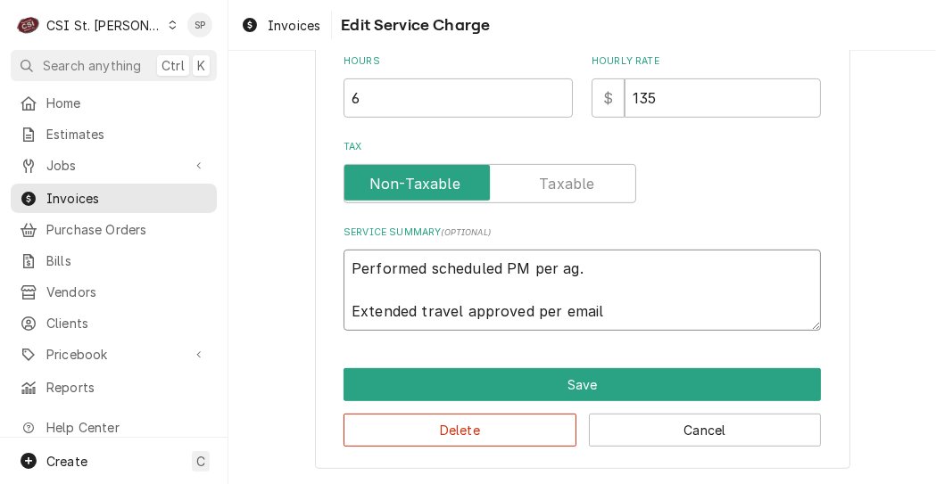
type textarea "x"
type textarea "Performed scheduled PM per a. Extended travel approved per email"
type textarea "x"
type textarea "Performed scheduled PM per . Extended travel approved per email"
type textarea "x"
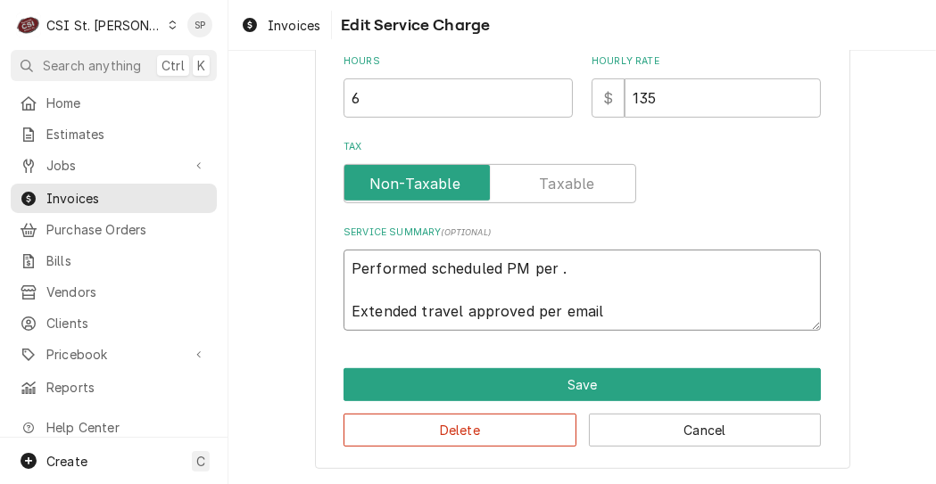
type textarea "Performed scheduled PM per. Extended travel approved per email"
type textarea "x"
type textarea "Performed scheduled PM pe. Extended travel approved per email"
type textarea "x"
type textarea "Performed scheduled PM p. Extended travel approved per email"
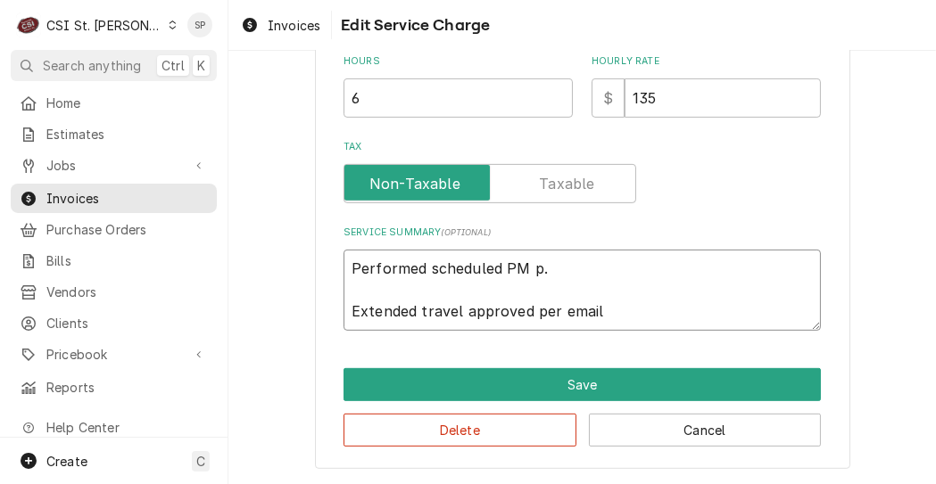
type textarea "x"
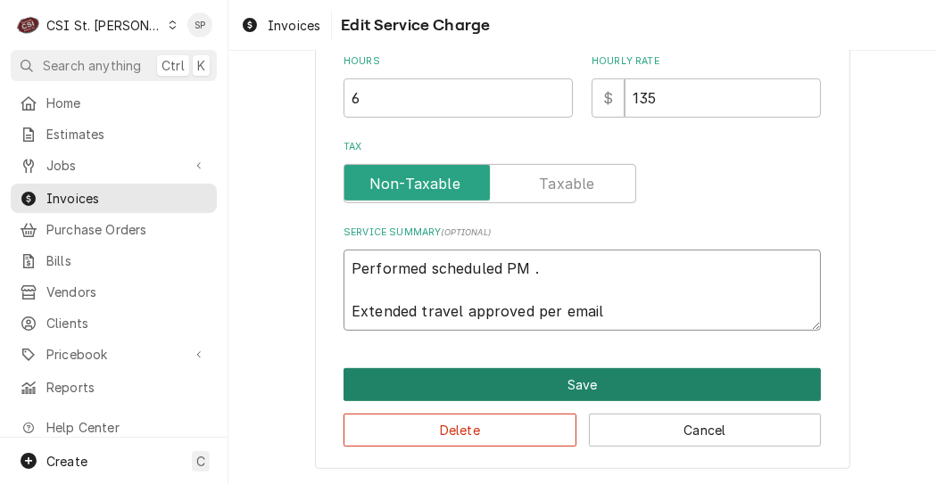
type textarea "Performed scheduled PM . Extended travel approved per email"
click at [499, 371] on button "Save" at bounding box center [582, 384] width 477 height 33
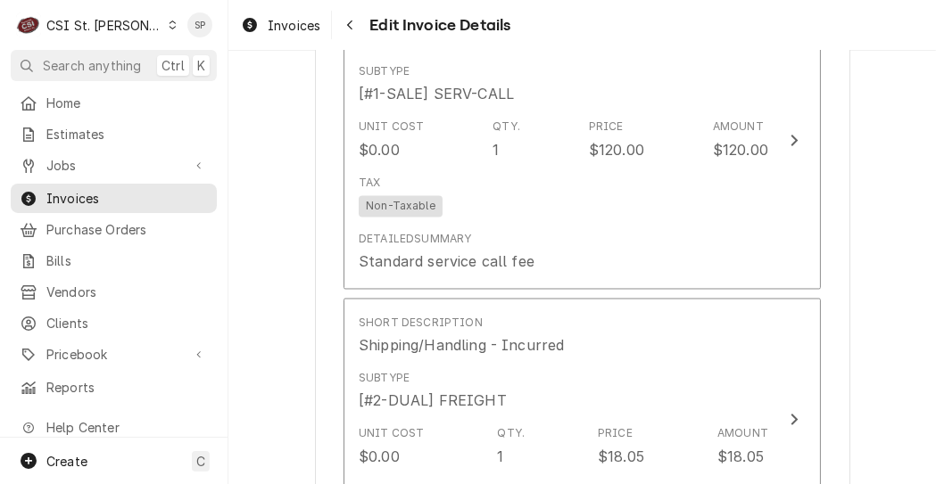
scroll to position [2916, 0]
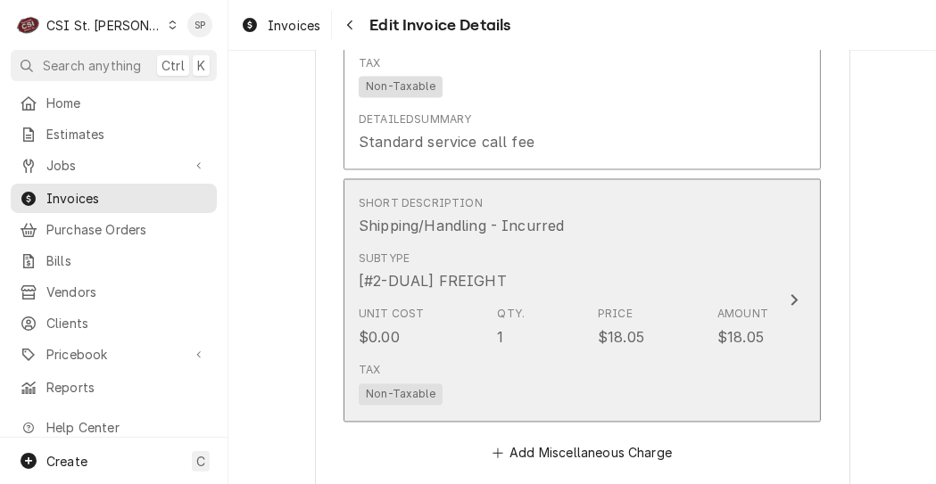
click at [591, 244] on div "Subtype [#2-DUAL] FREIGHT" at bounding box center [564, 271] width 410 height 55
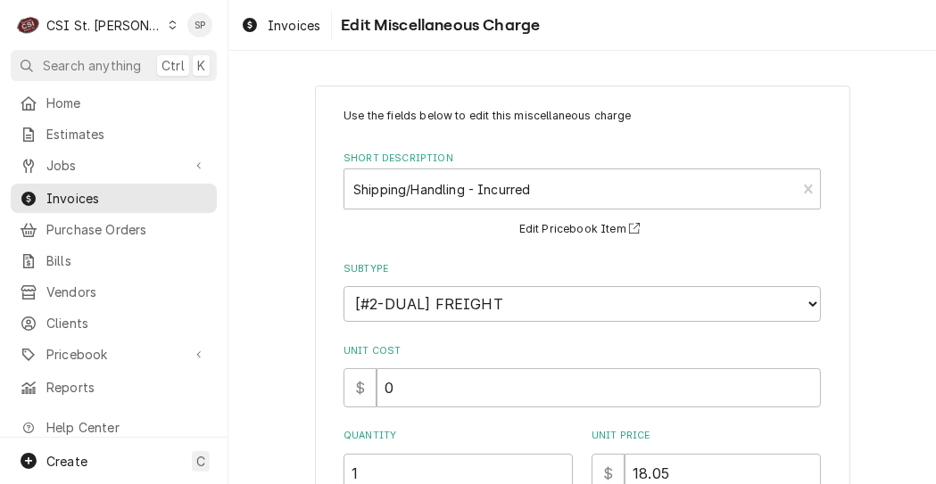
scroll to position [376, 0]
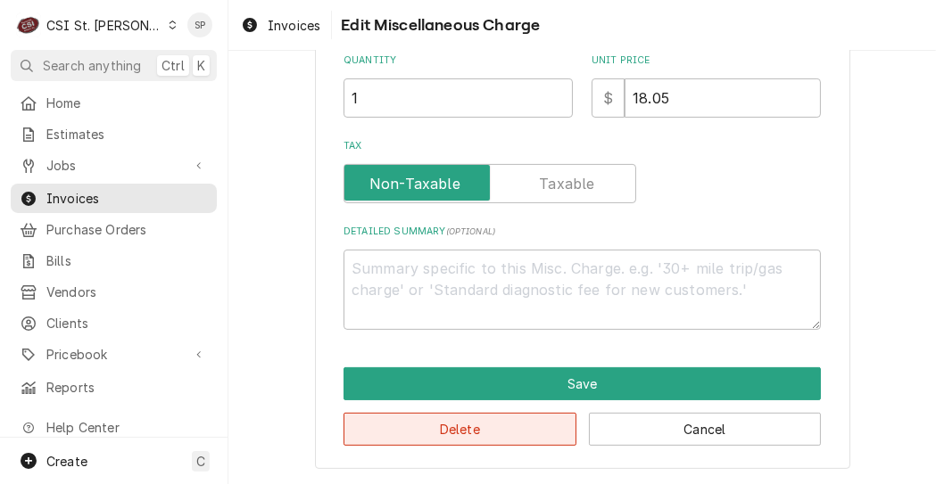
click at [522, 422] on button "Delete" at bounding box center [460, 429] width 233 height 33
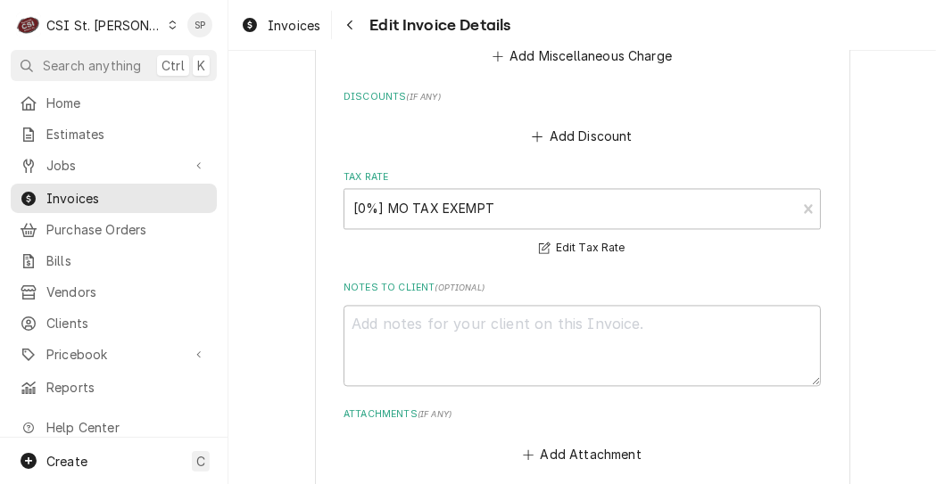
scroll to position [3440, 0]
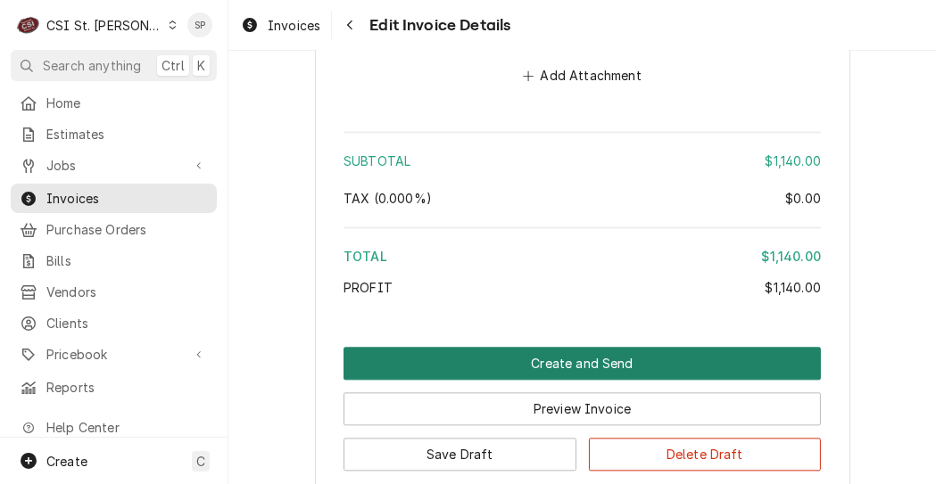
click at [566, 347] on button "Create and Send" at bounding box center [582, 363] width 477 height 33
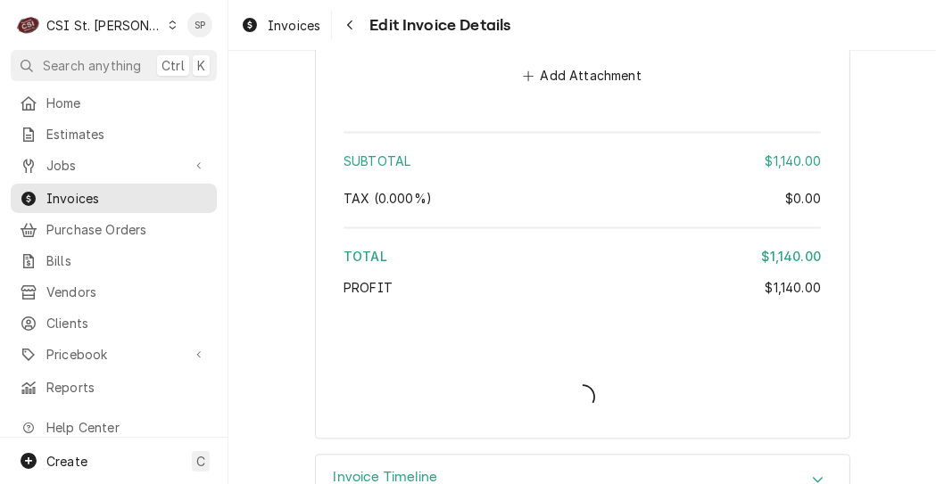
type textarea "x"
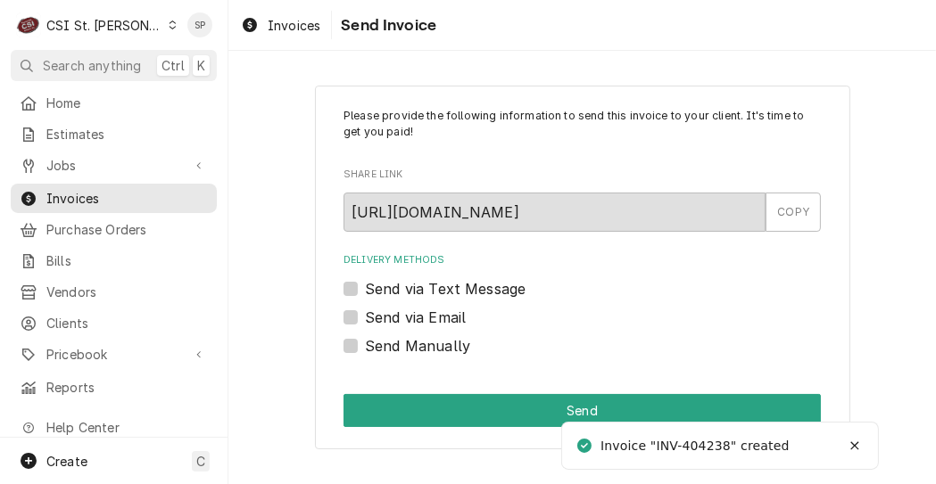
click at [365, 314] on label "Send via Email" at bounding box center [415, 317] width 101 height 21
click at [365, 314] on input "Send via Email" at bounding box center [603, 326] width 477 height 39
checkbox input "true"
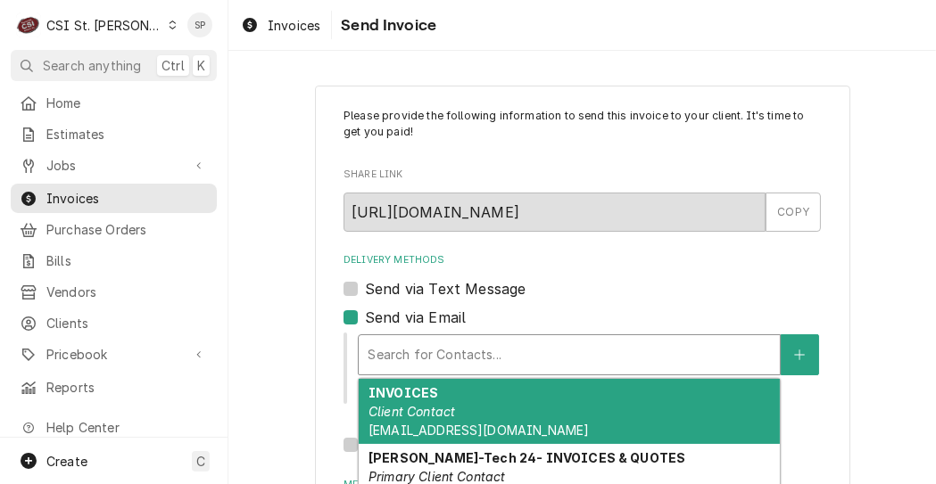
click at [439, 344] on div "Delivery Methods" at bounding box center [569, 355] width 403 height 32
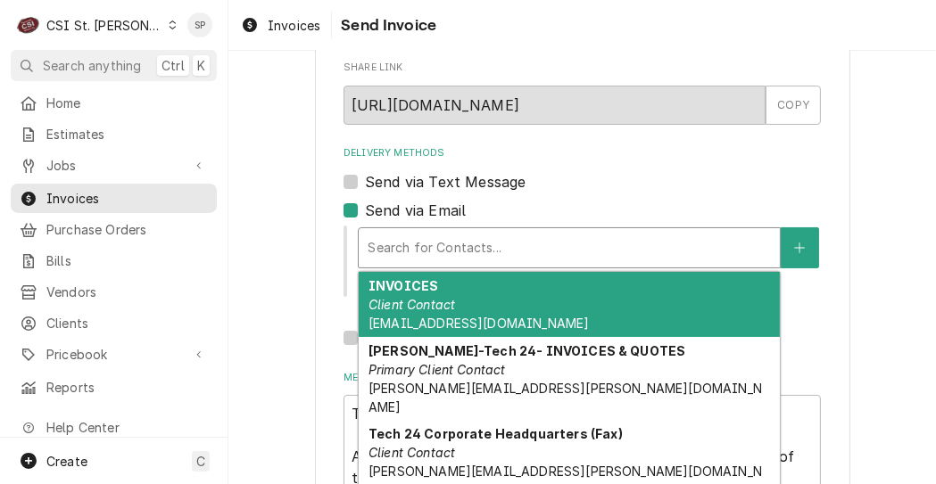
scroll to position [143, 0]
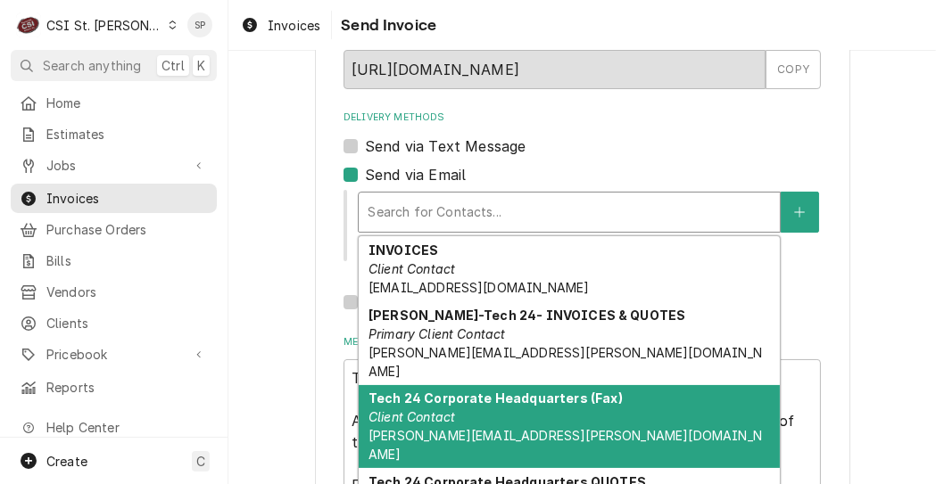
click at [437, 391] on strong "Tech 24 Corporate Headquarters (Fax)" at bounding box center [495, 398] width 254 height 15
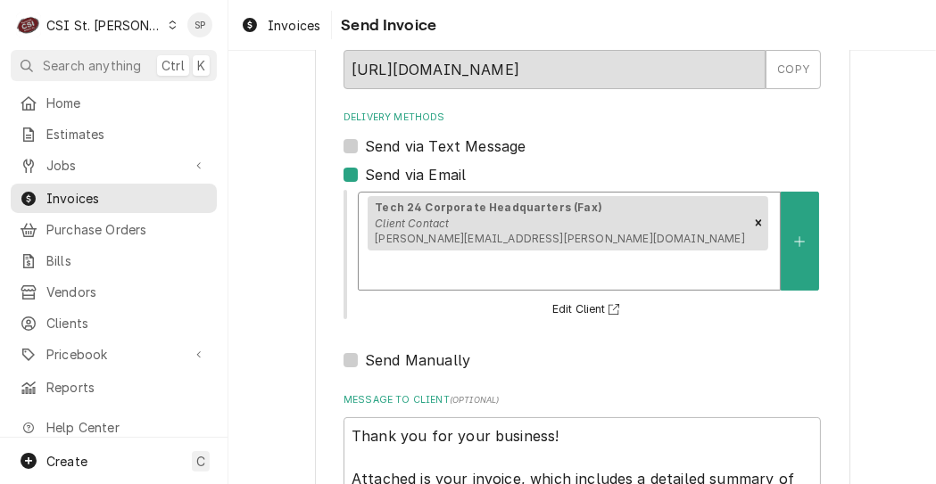
scroll to position [294, 0]
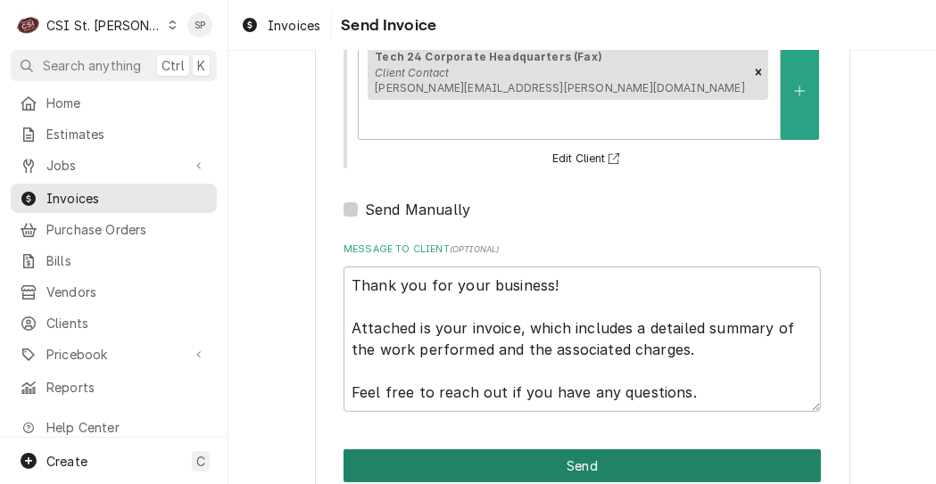
click at [605, 450] on button "Send" at bounding box center [582, 466] width 477 height 33
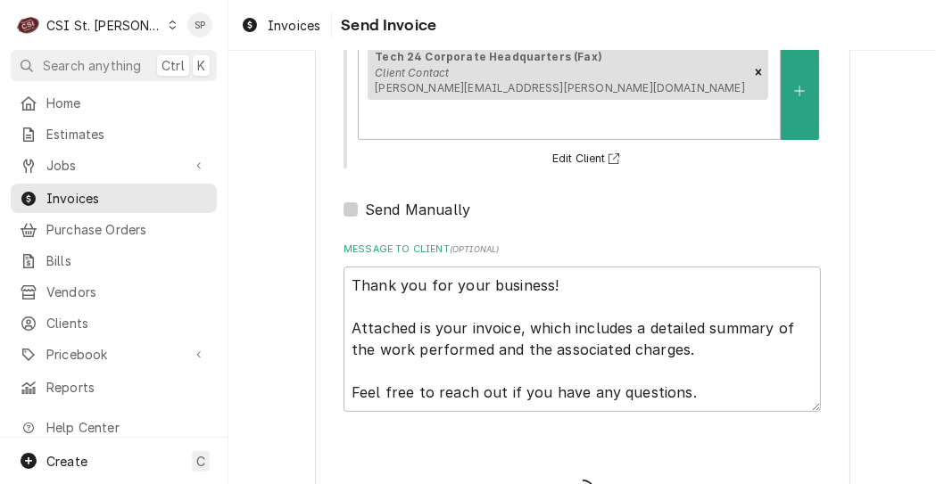
type textarea "x"
